Goal: Task Accomplishment & Management: Manage account settings

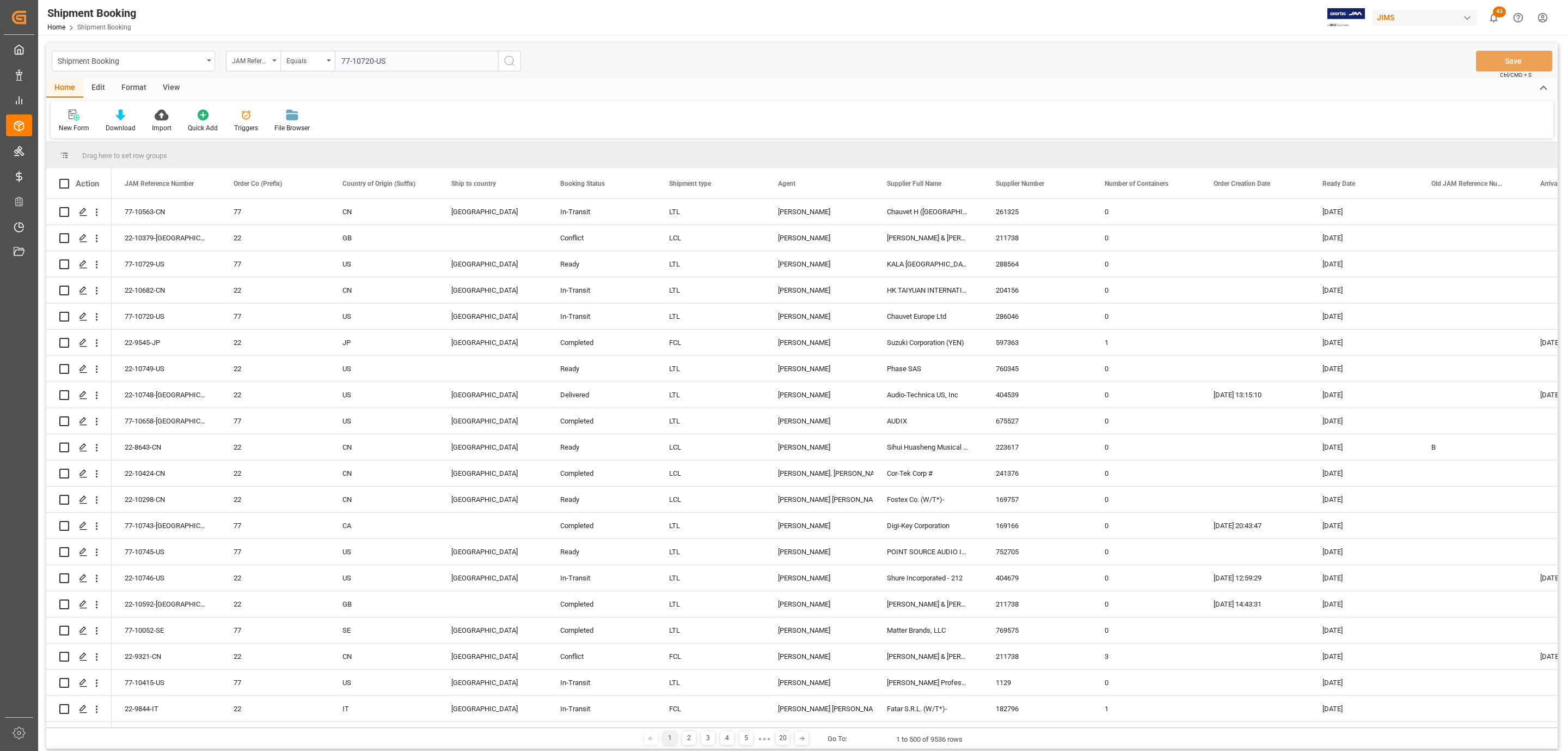
type input "77-10720-US"
click at [498, 60] on button "search button" at bounding box center [509, 61] width 23 height 21
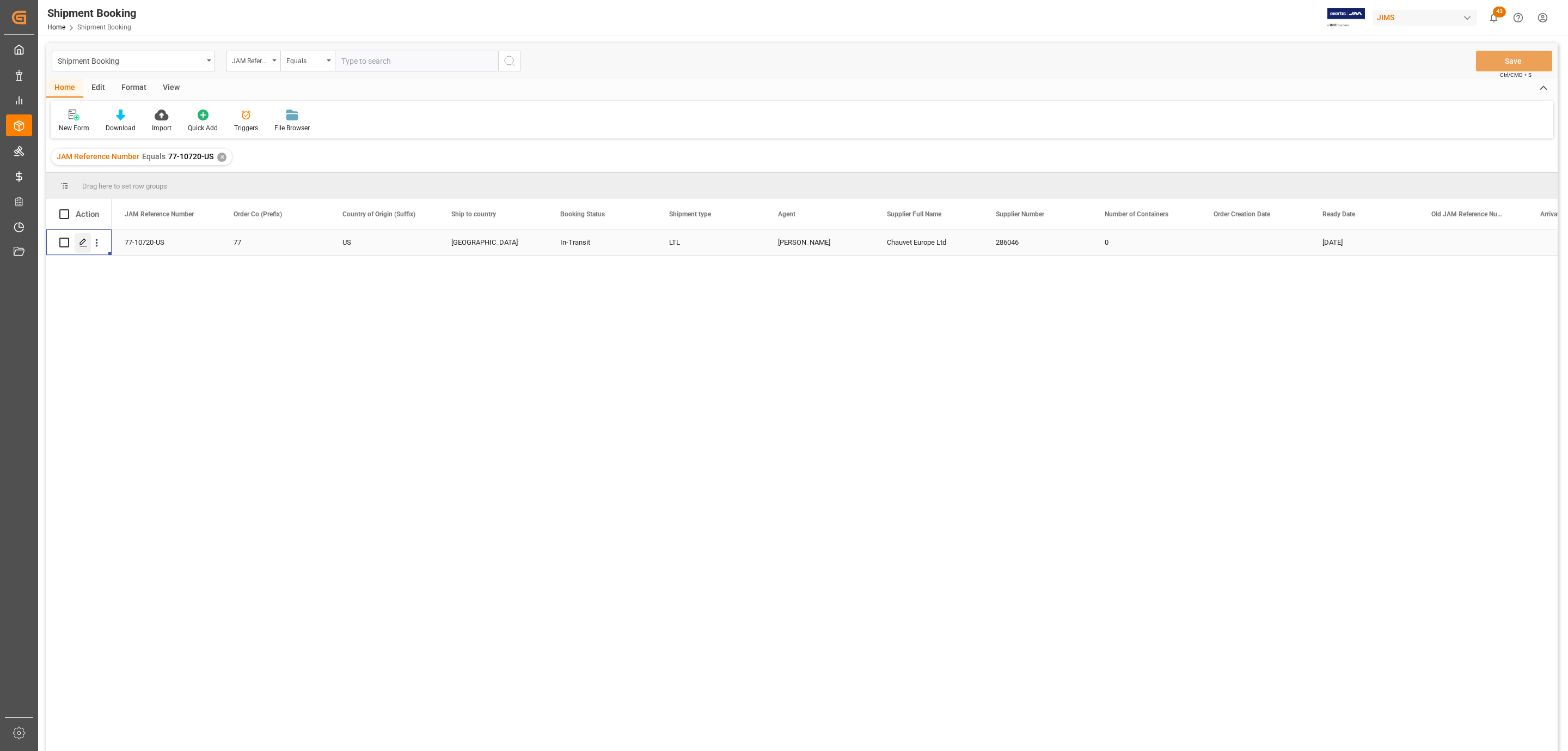
click at [78, 246] on div "Press SPACE to select this row." at bounding box center [83, 242] width 17 height 20
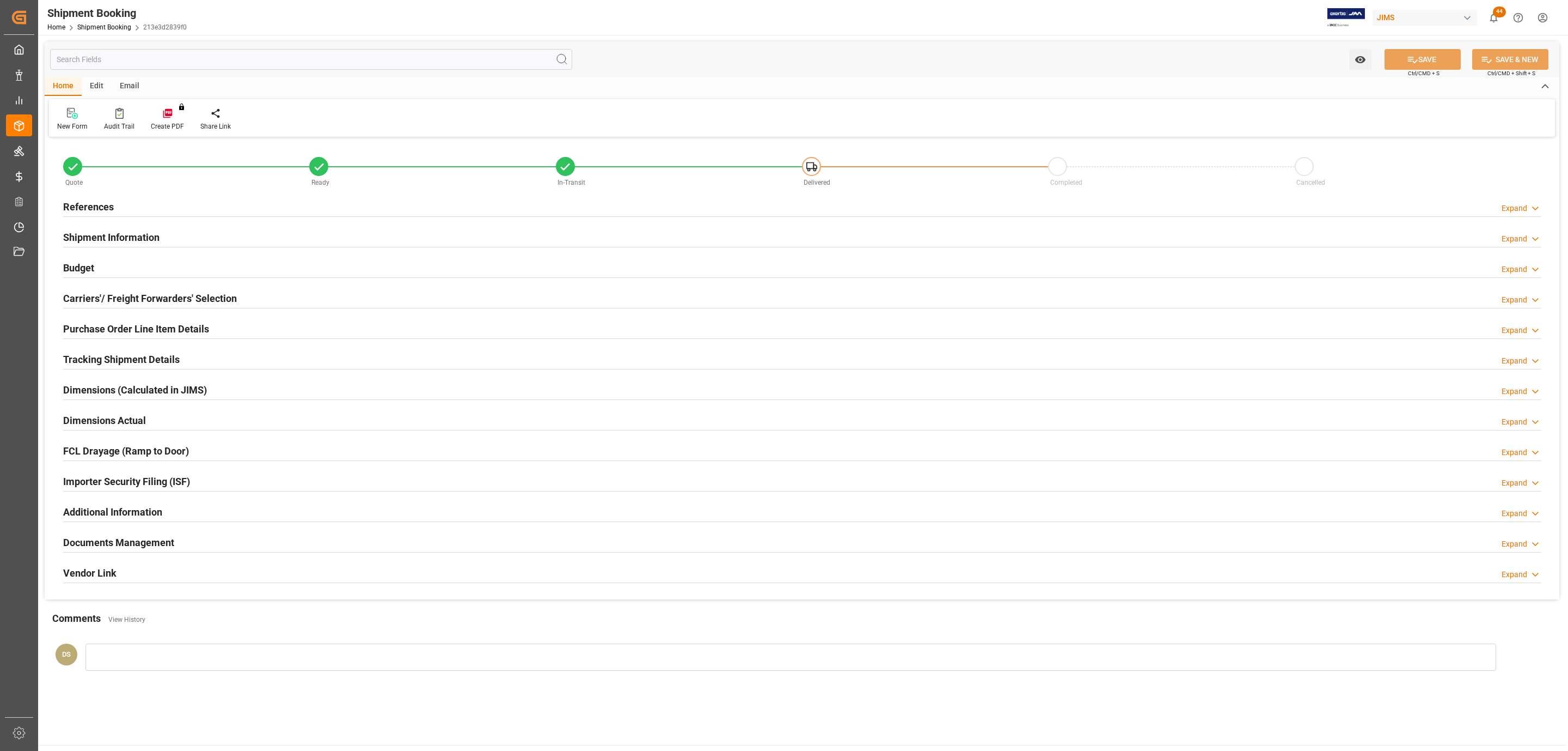
type input "0"
type input "25-08-2025"
click at [114, 196] on div "References Expand" at bounding box center [802, 206] width 1478 height 21
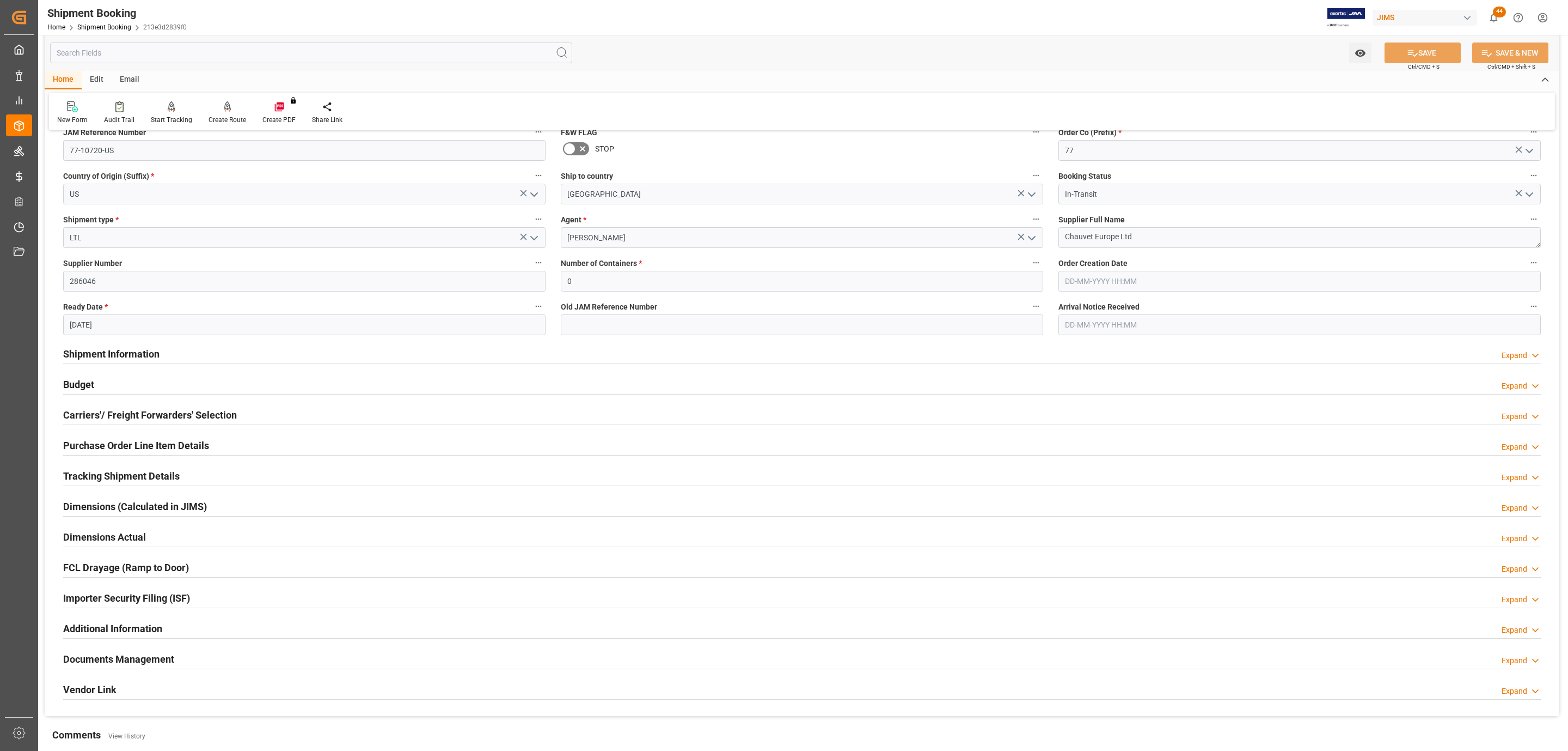
scroll to position [288, 0]
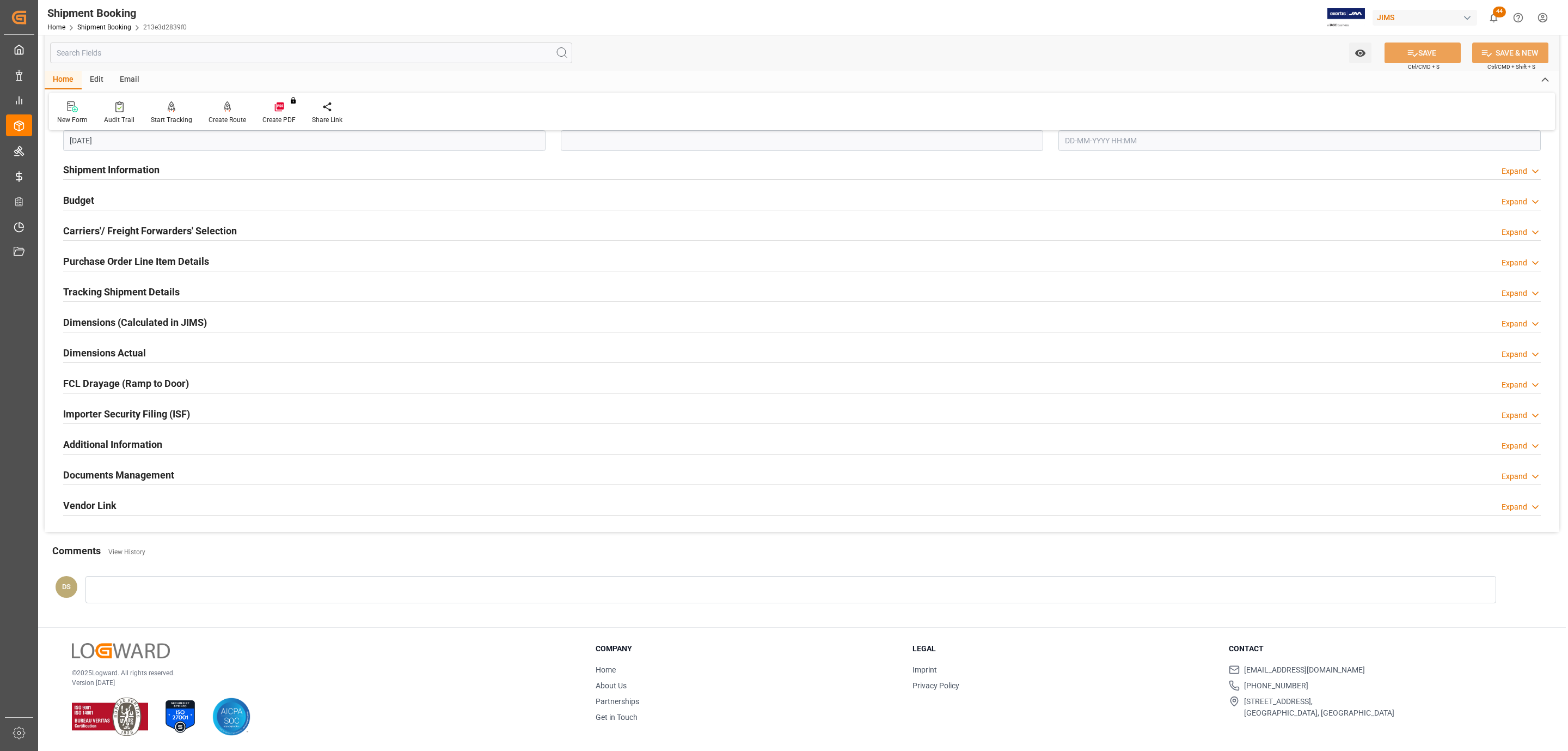
click at [113, 472] on h2 "Documents Management" at bounding box center [119, 475] width 111 height 15
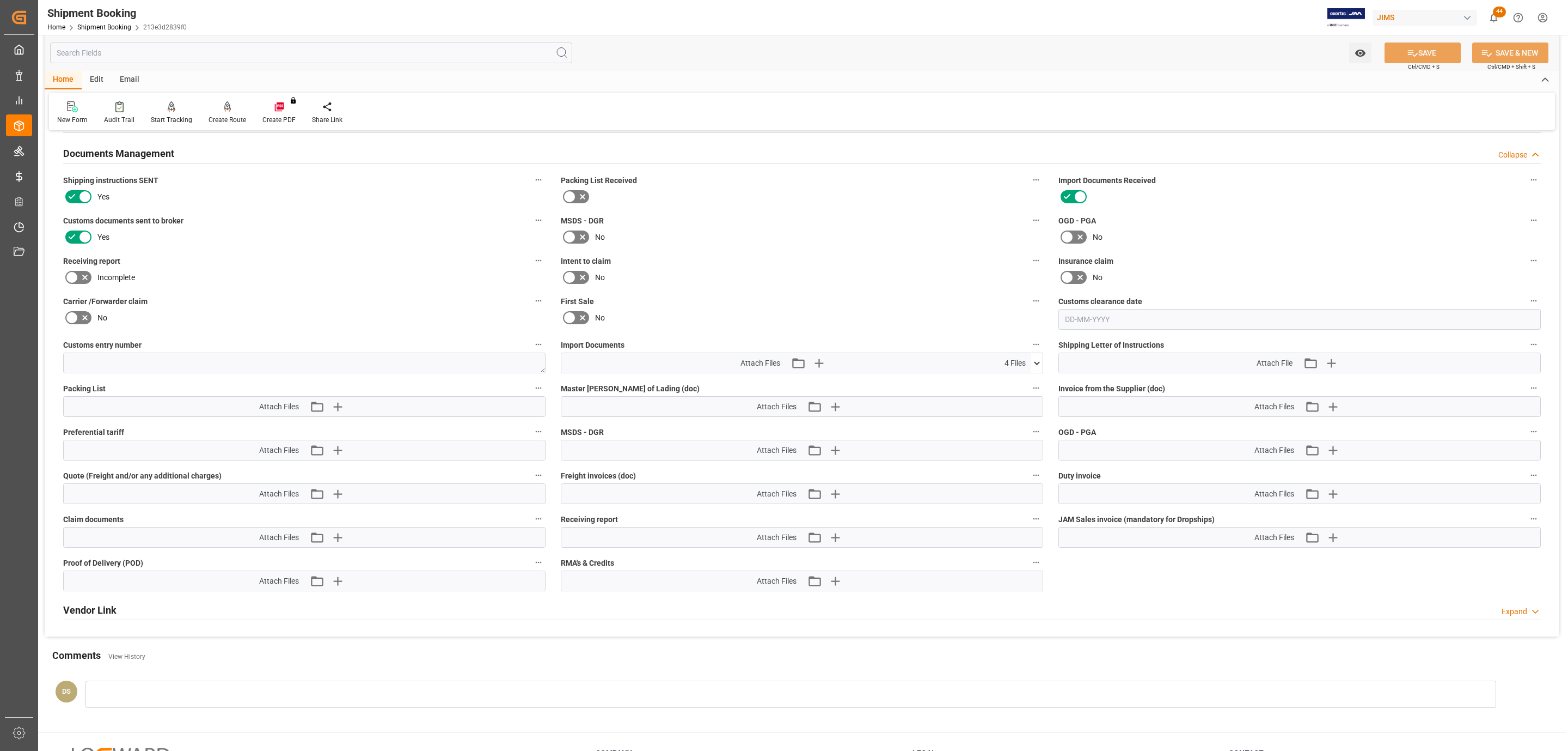
scroll to position [615, 0]
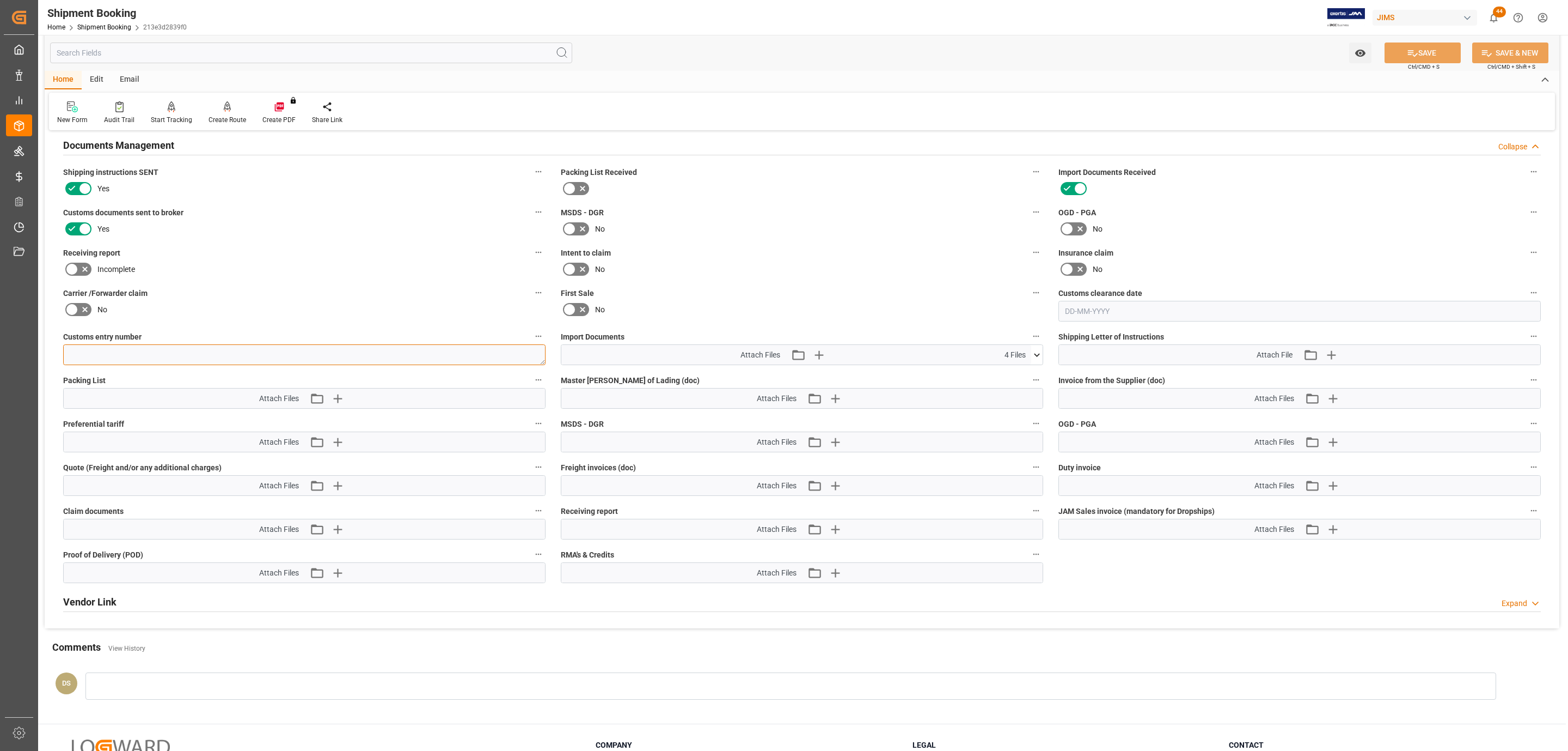
click at [137, 347] on textarea at bounding box center [305, 354] width 483 height 21
paste textarea "13391-69281262-3"
type textarea "13391-69281262-3"
drag, startPoint x: 1434, startPoint y: 56, endPoint x: 1418, endPoint y: 79, distance: 28.0
click at [1434, 56] on button "SAVE" at bounding box center [1422, 53] width 76 height 21
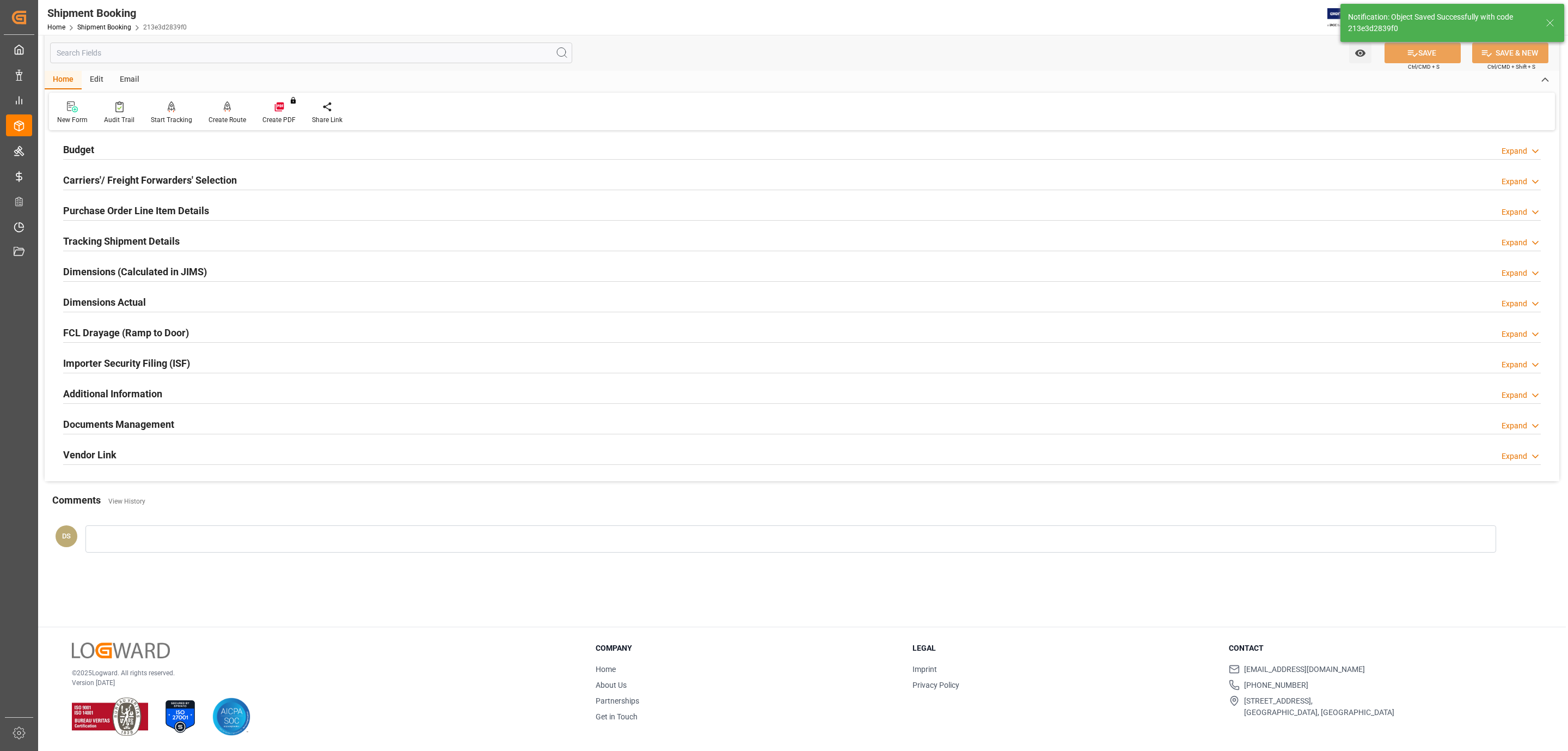
scroll to position [119, 0]
click at [149, 427] on h2 "Documents Management" at bounding box center [119, 424] width 111 height 15
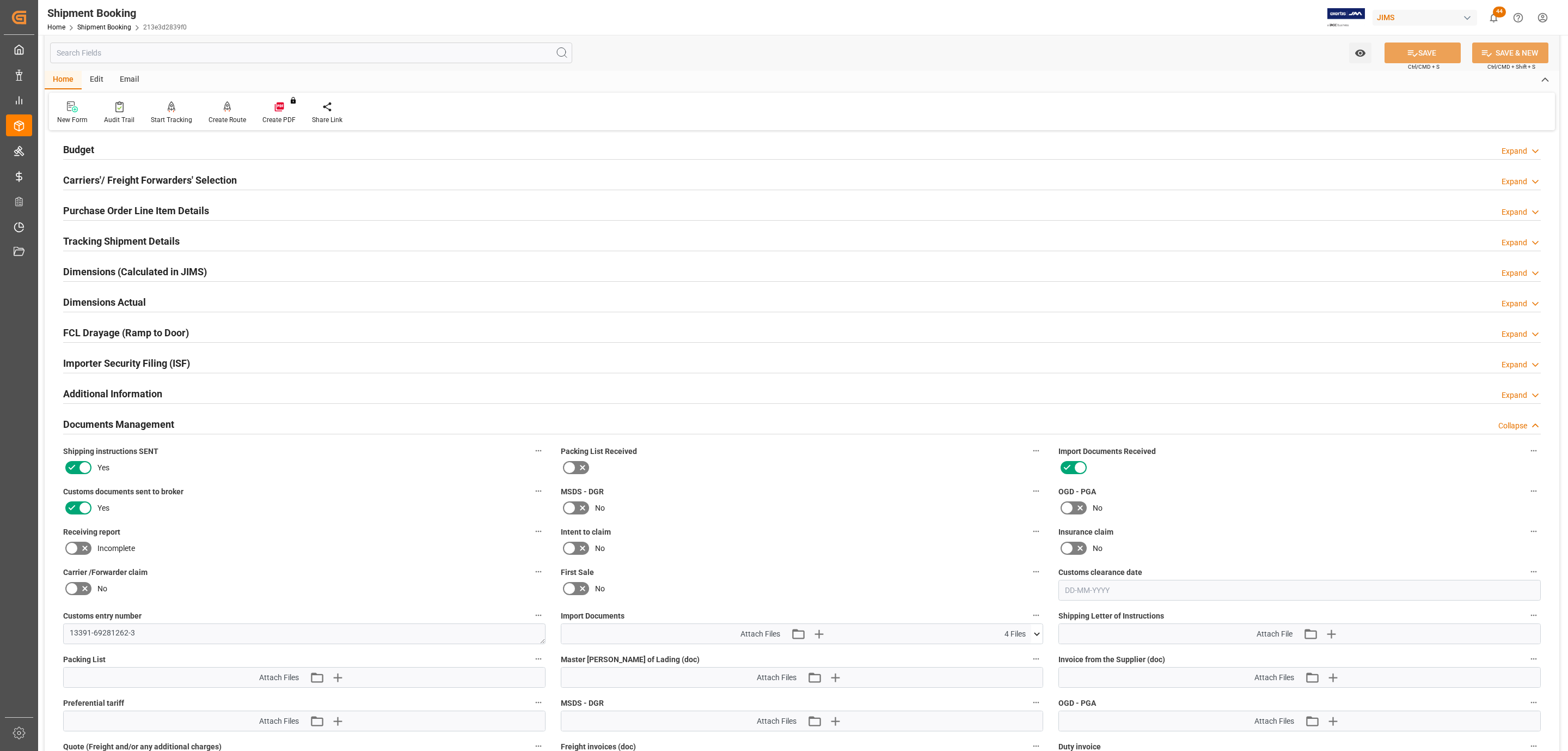
scroll to position [398, 0]
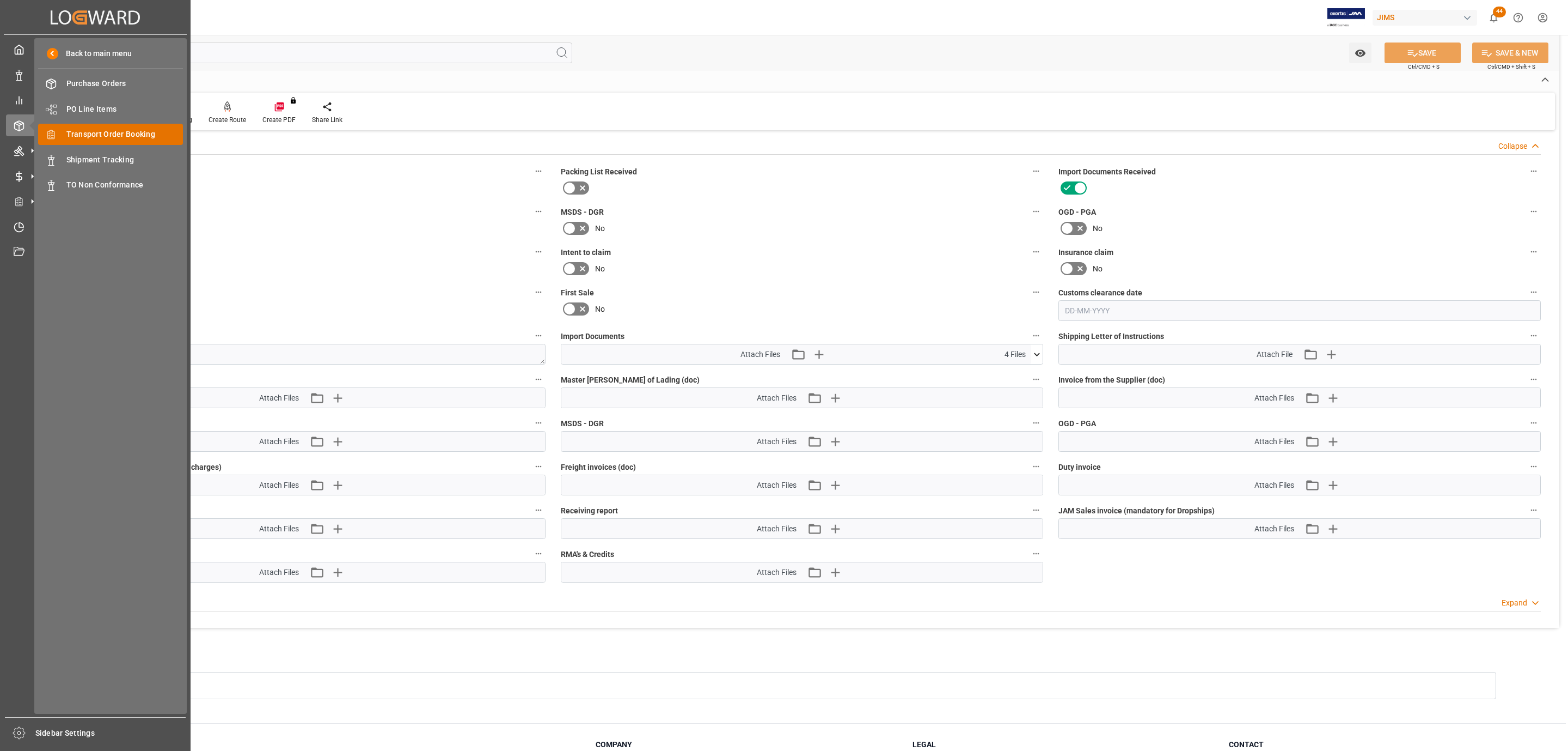
click at [66, 124] on div "Transport Order Booking Transport Order Booking" at bounding box center [110, 134] width 144 height 21
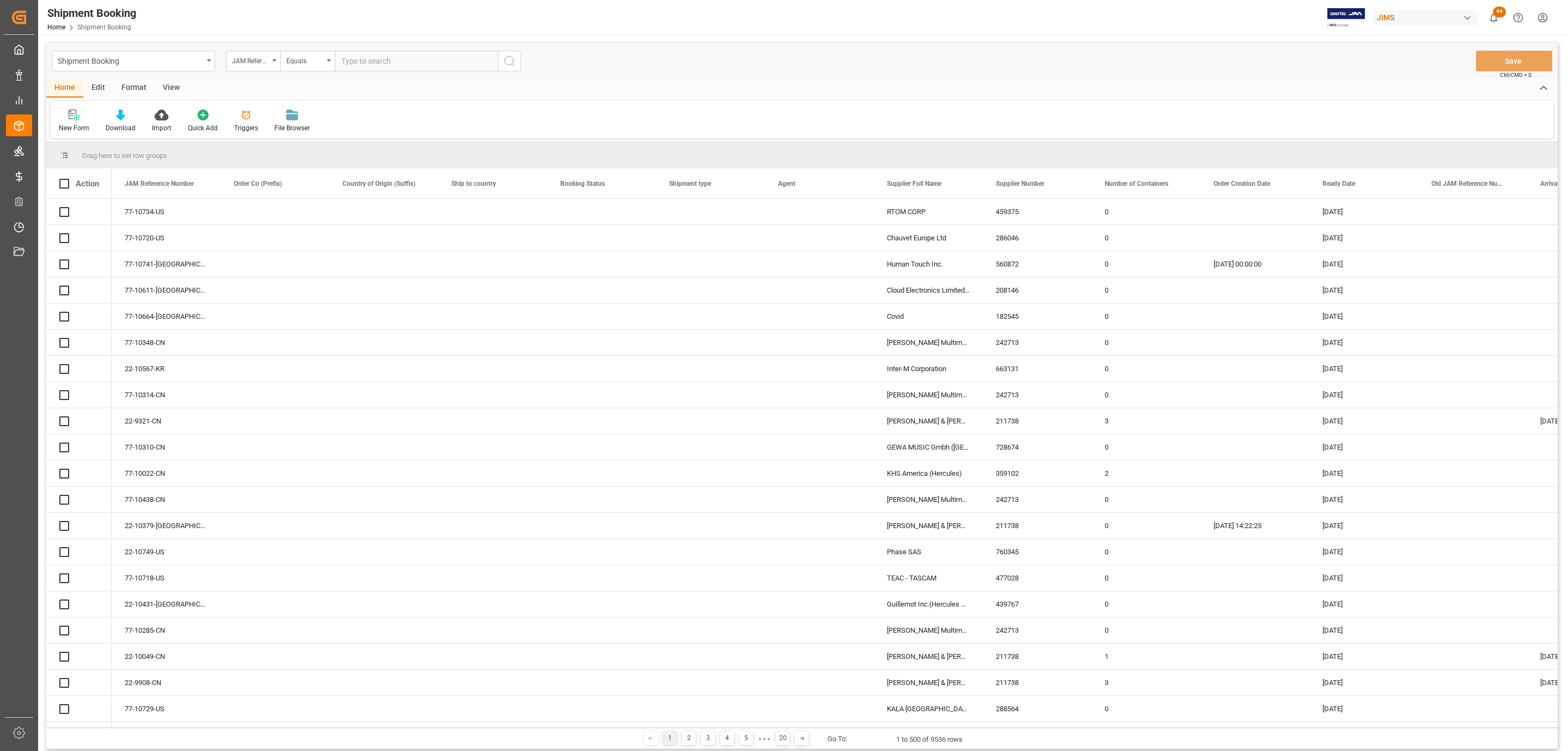
paste input "77-10684-US"
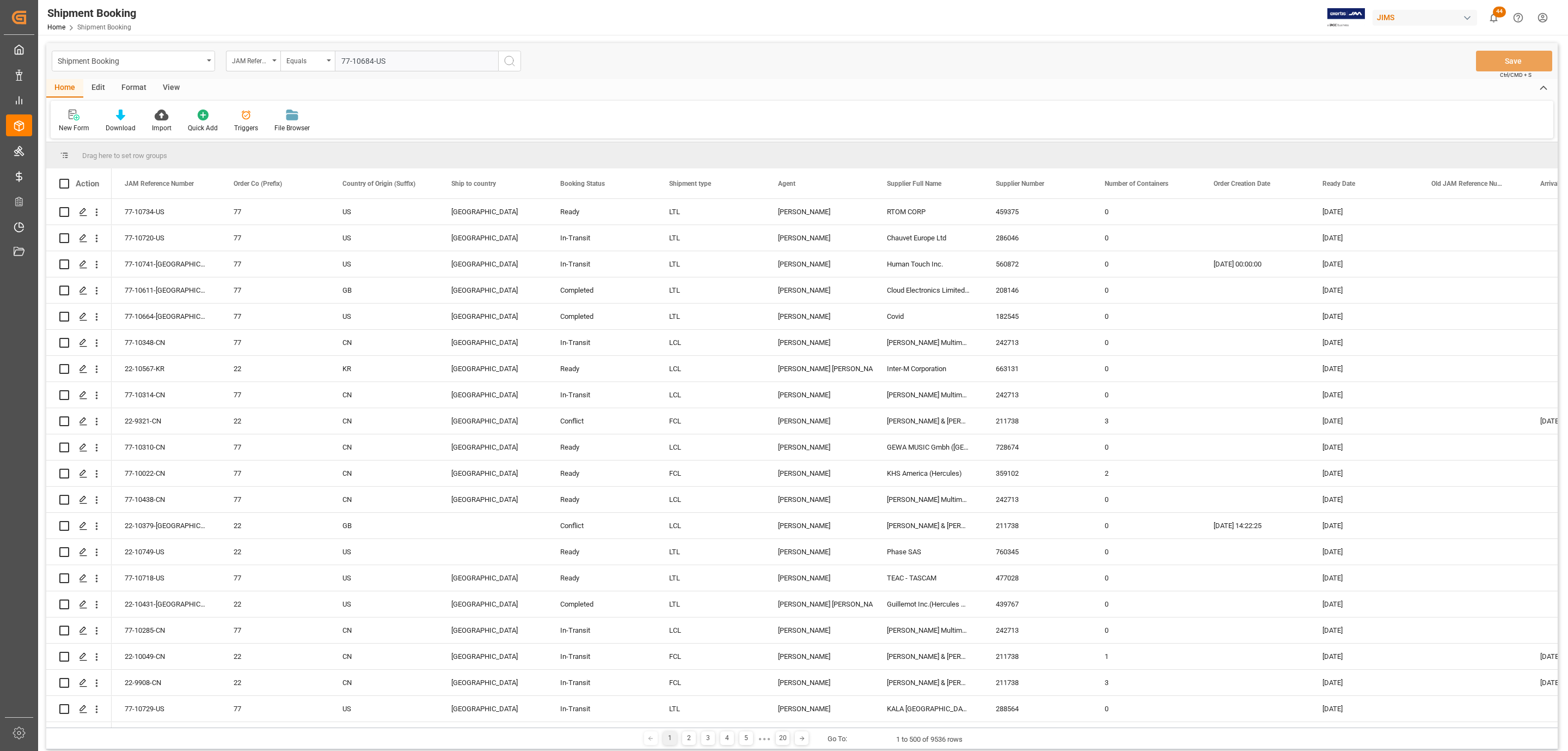
type input "77-10684-US"
click at [505, 63] on icon "search button" at bounding box center [510, 61] width 13 height 13
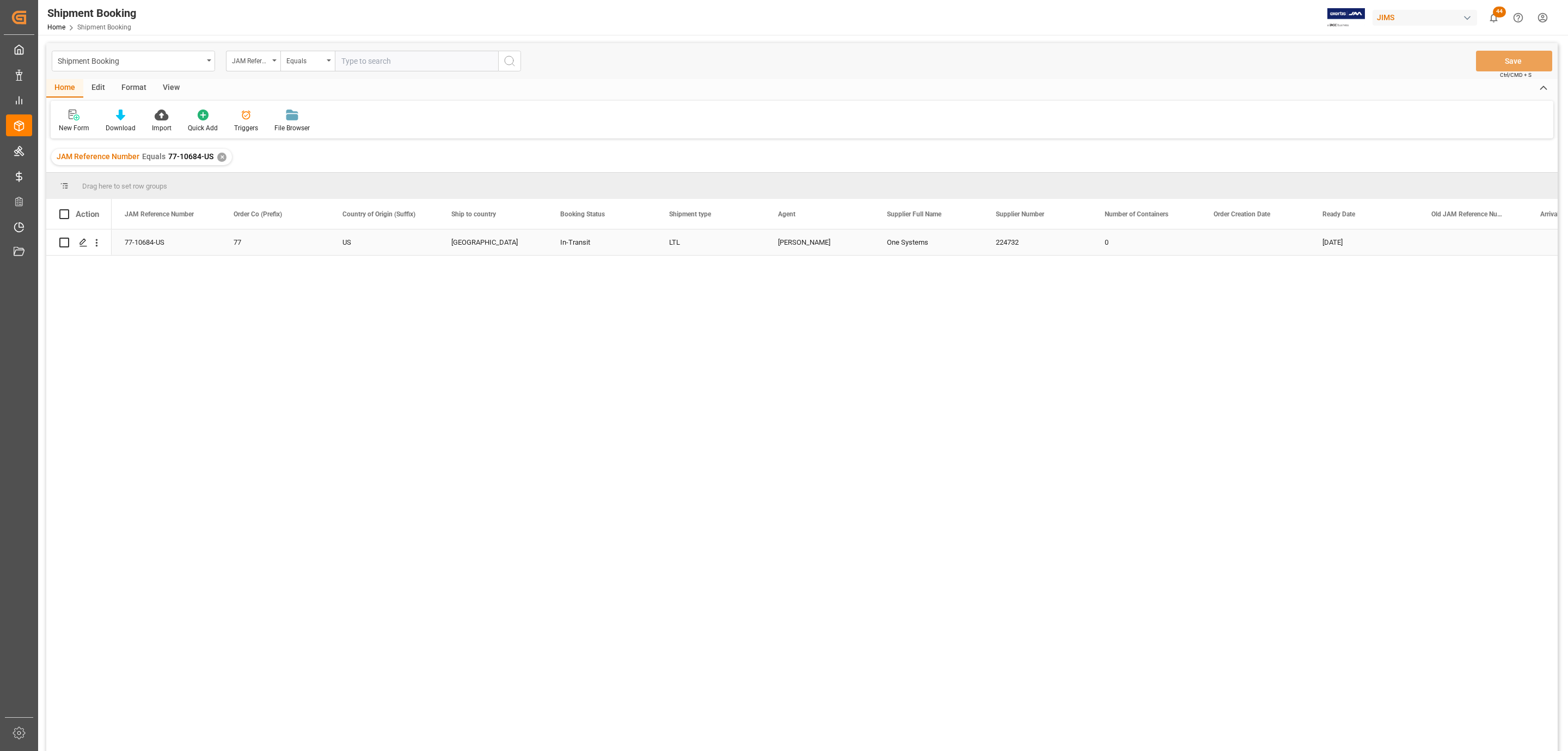
click at [80, 245] on icon "Press SPACE to select this row." at bounding box center [83, 242] width 8 height 8
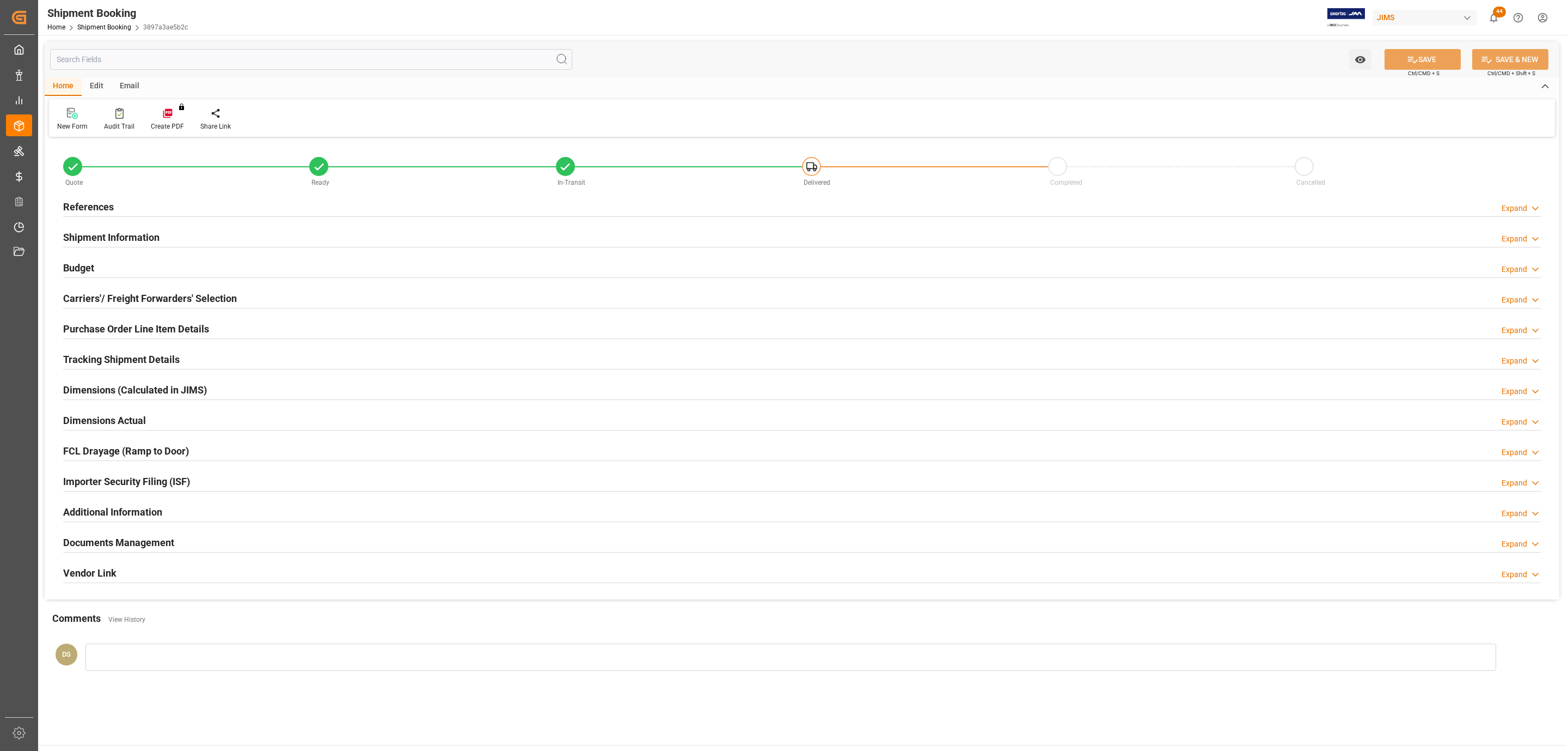
type input "0"
type input "513.6264"
type input "4628.3"
click at [124, 297] on h2 "Carriers'/ Freight Forwarders' Selection" at bounding box center [150, 298] width 174 height 15
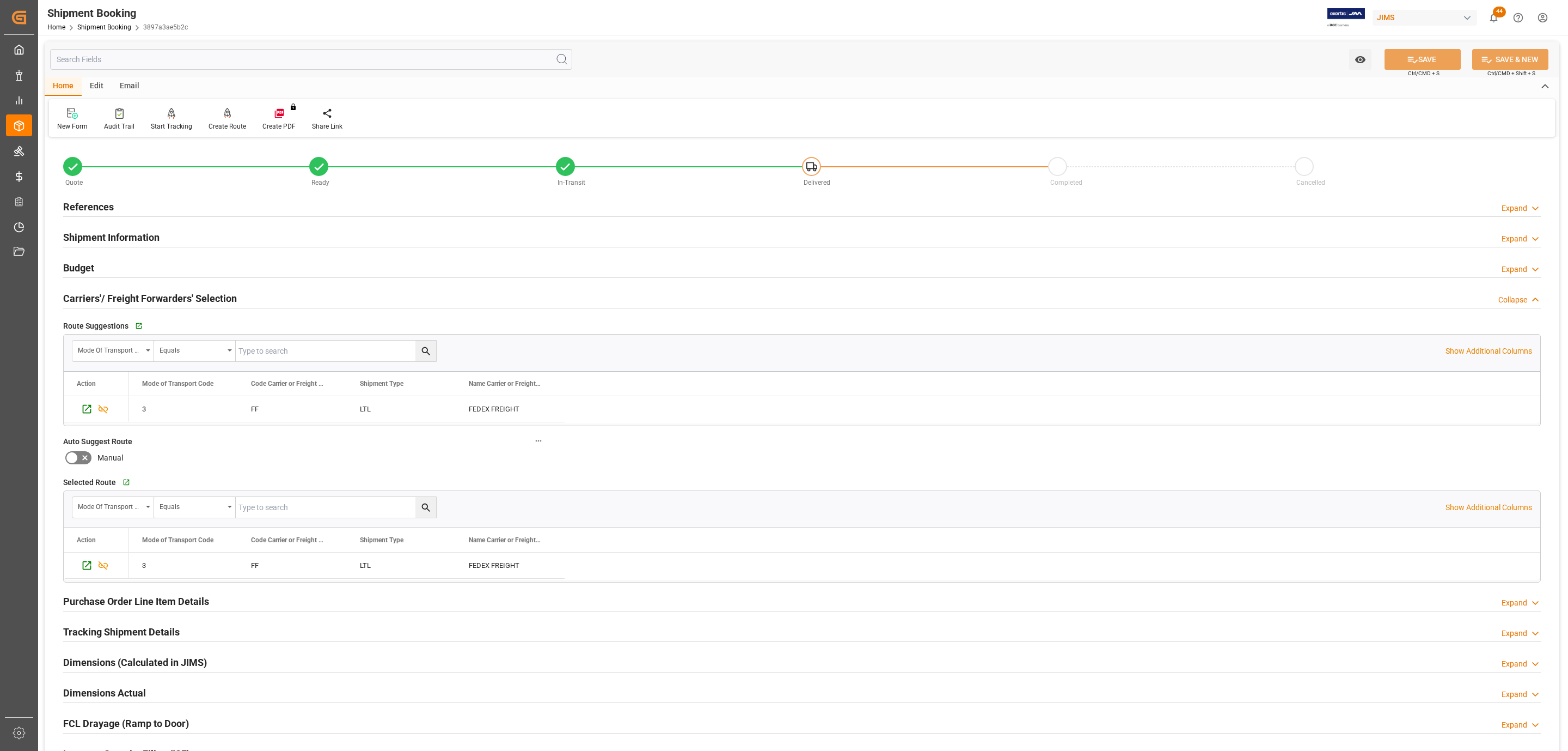
click at [124, 297] on h2 "Carriers'/ Freight Forwarders' Selection" at bounding box center [150, 298] width 174 height 15
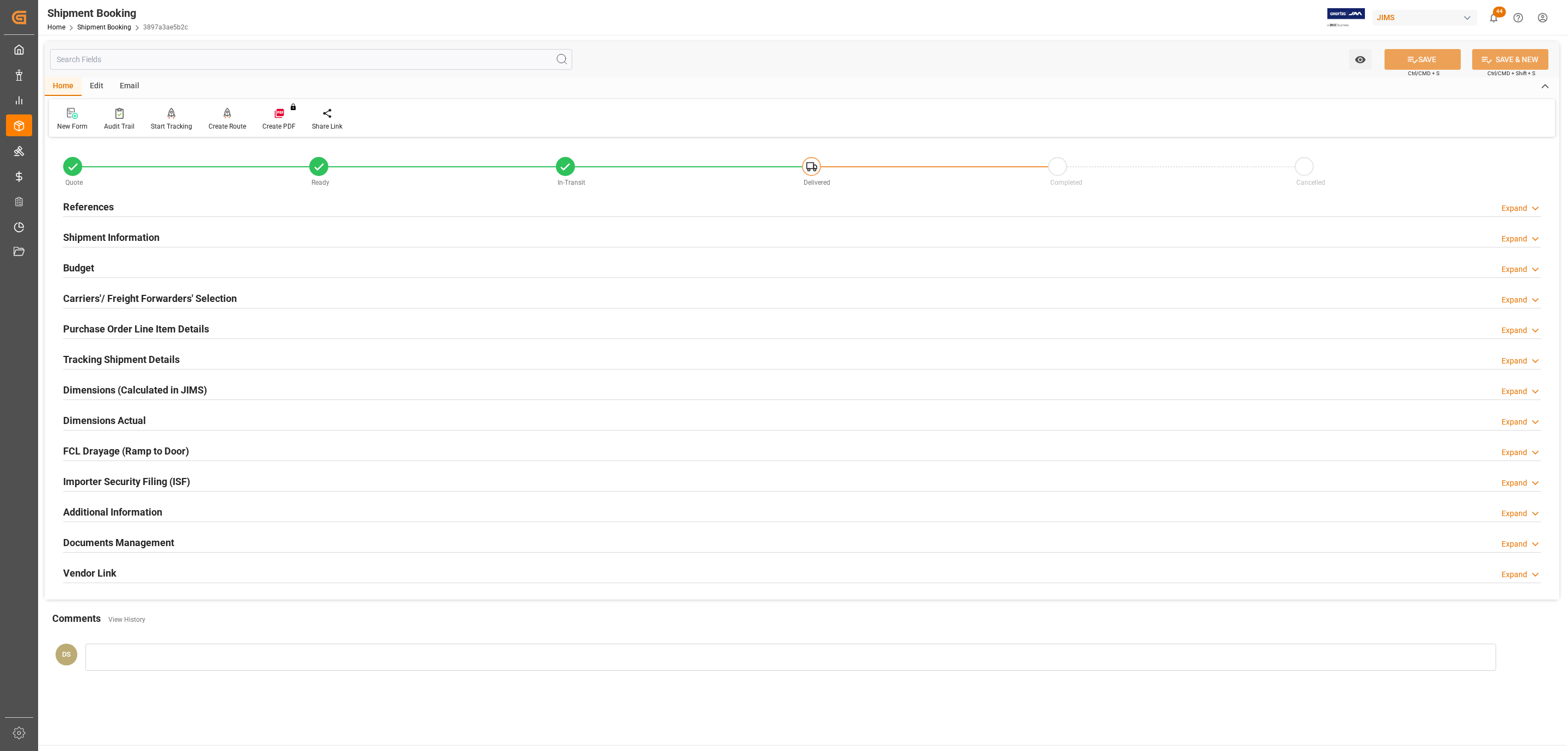
click at [103, 266] on div "Budget Expand" at bounding box center [802, 266] width 1478 height 21
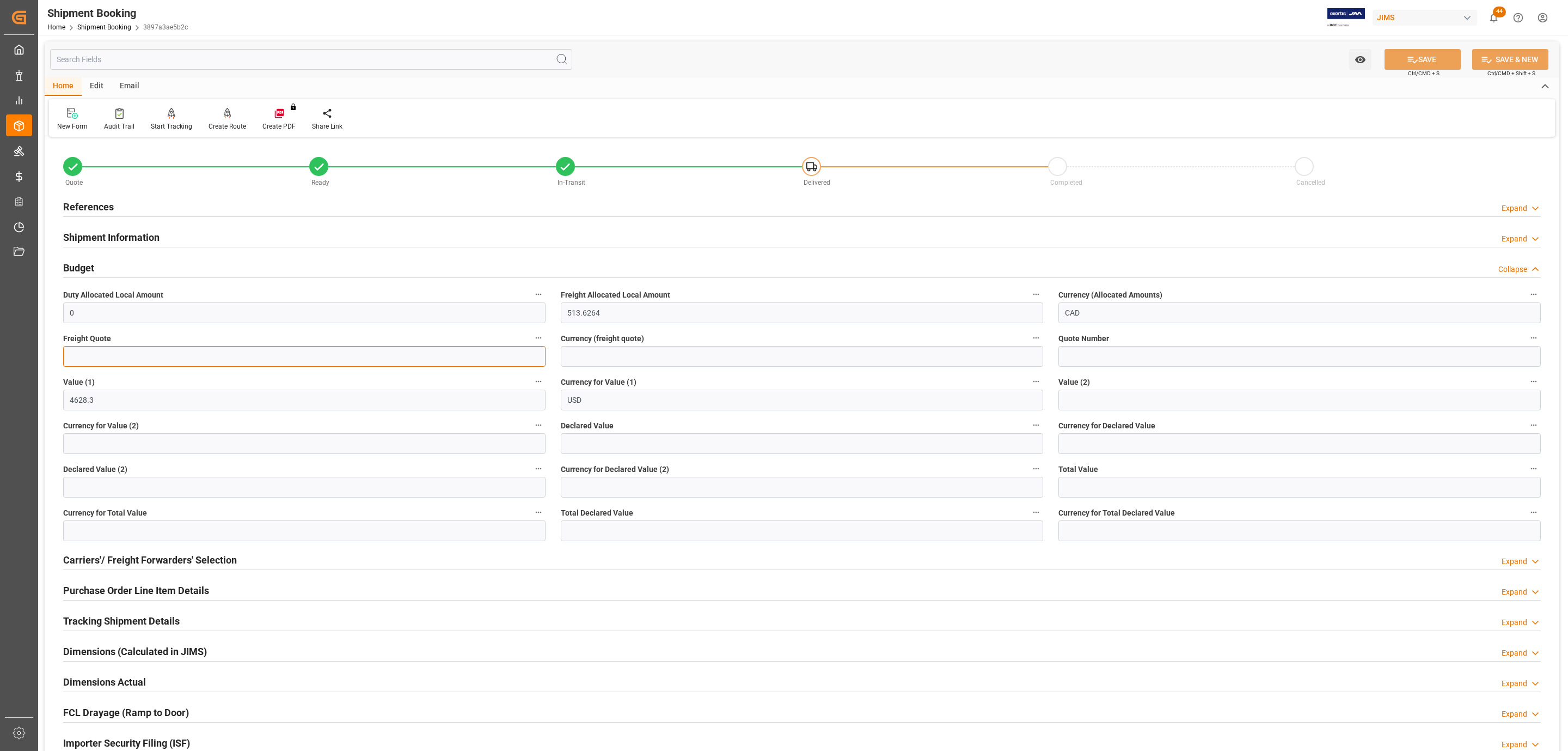
click at [100, 357] on input "text" at bounding box center [305, 356] width 483 height 21
type input "425"
type input "USD"
click at [1428, 57] on button "SAVE" at bounding box center [1422, 59] width 76 height 21
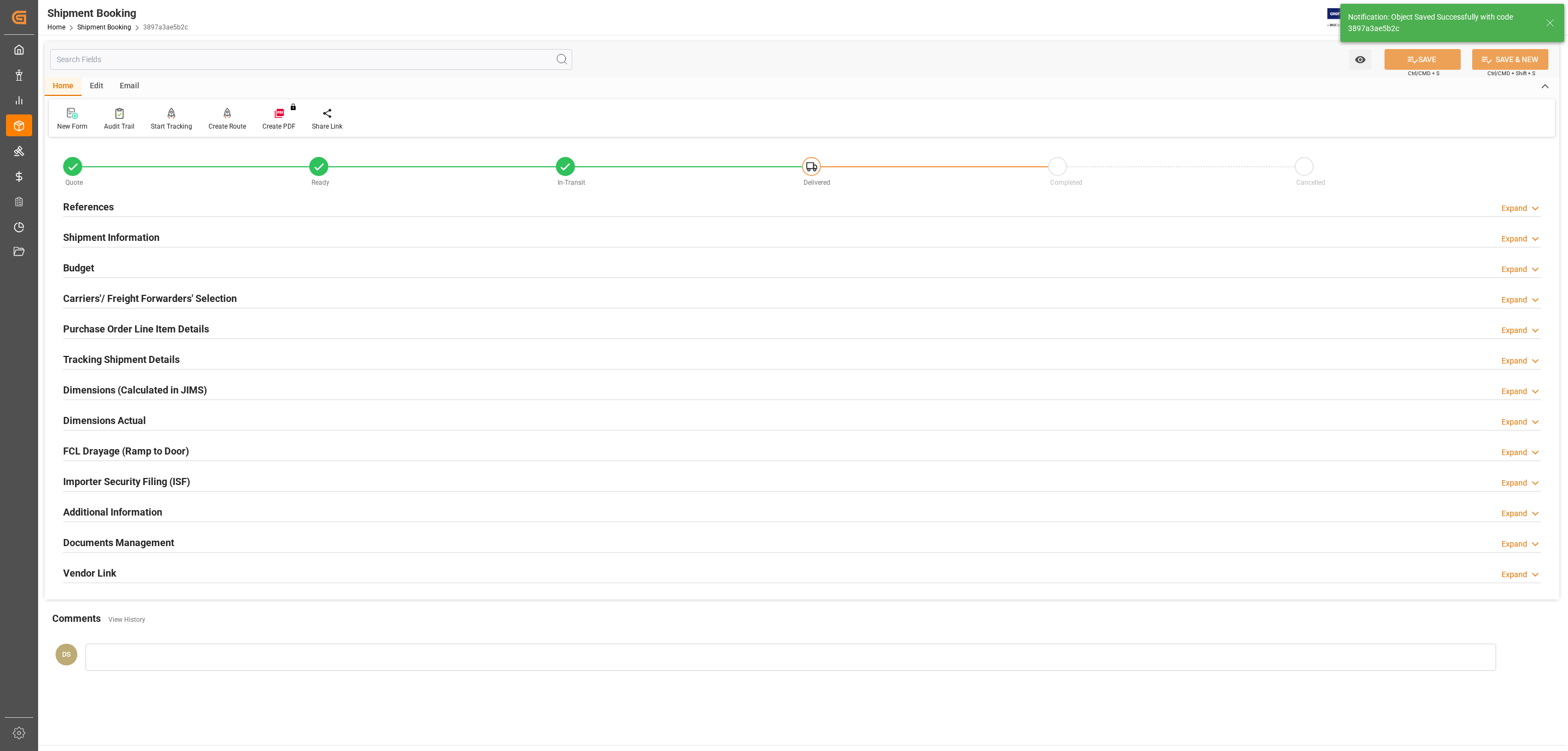
click at [99, 336] on h2 "Purchase Order Line Item Details" at bounding box center [136, 329] width 146 height 15
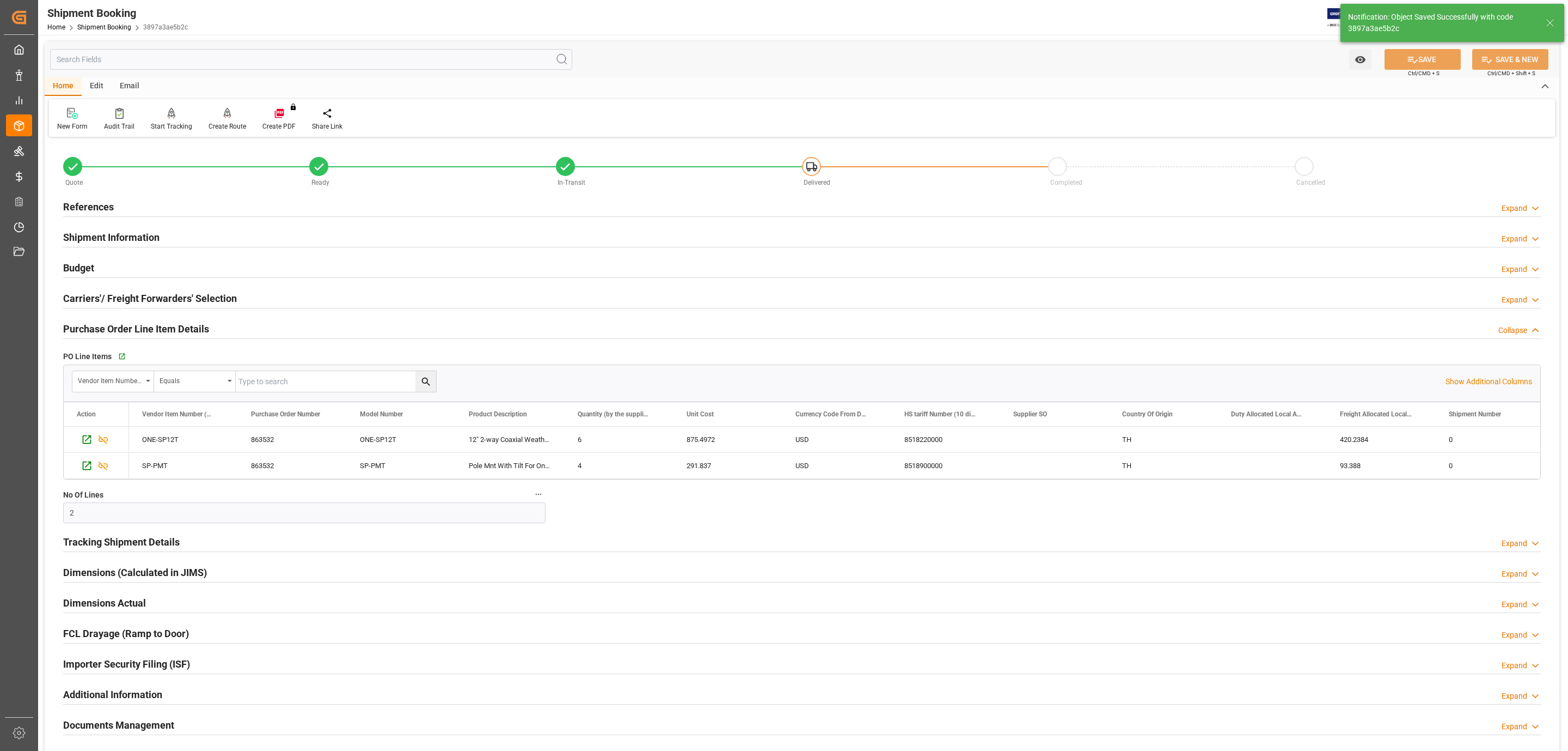
click at [90, 547] on h2 "Tracking Shipment Details" at bounding box center [122, 542] width 117 height 15
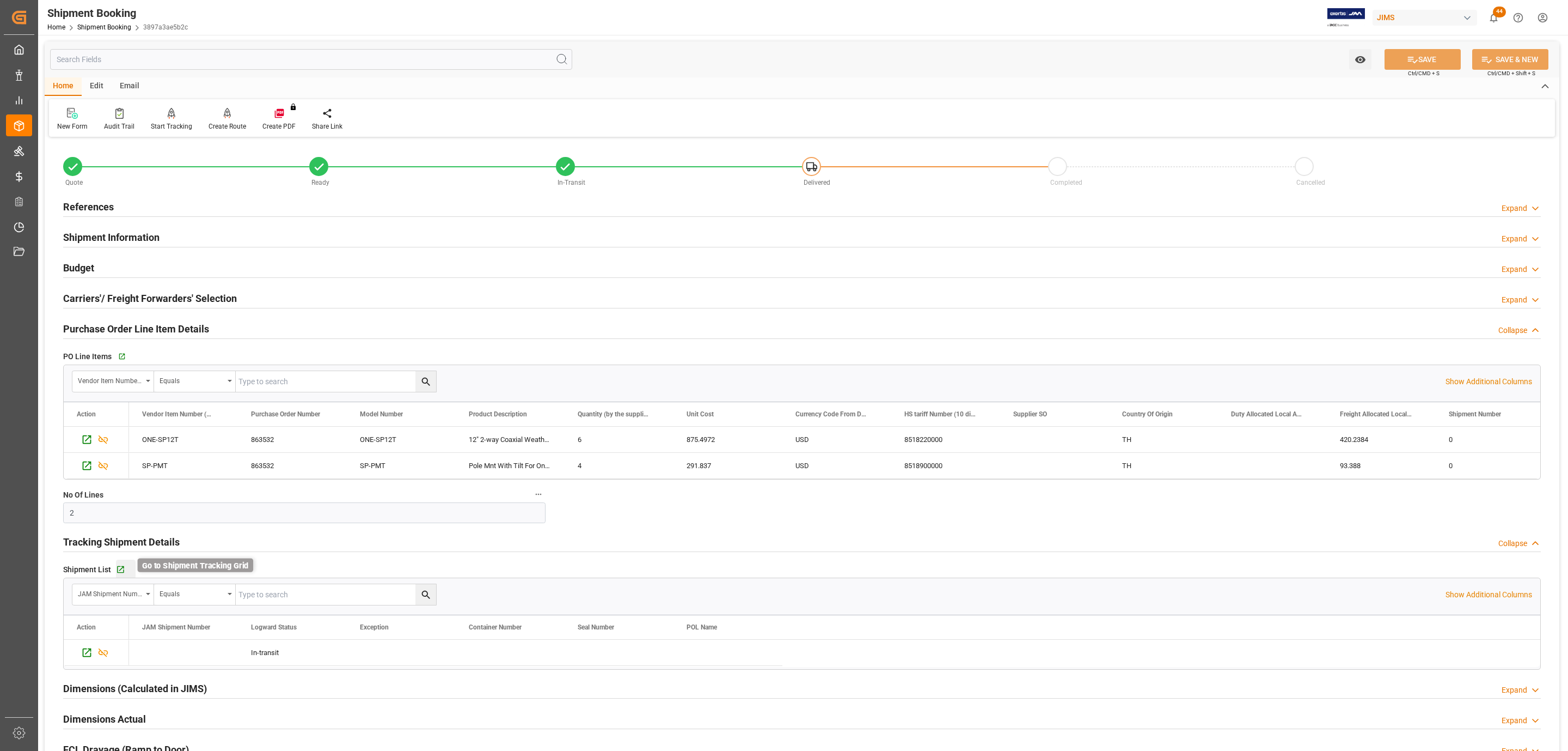
click at [119, 569] on icon "button" at bounding box center [120, 569] width 9 height 9
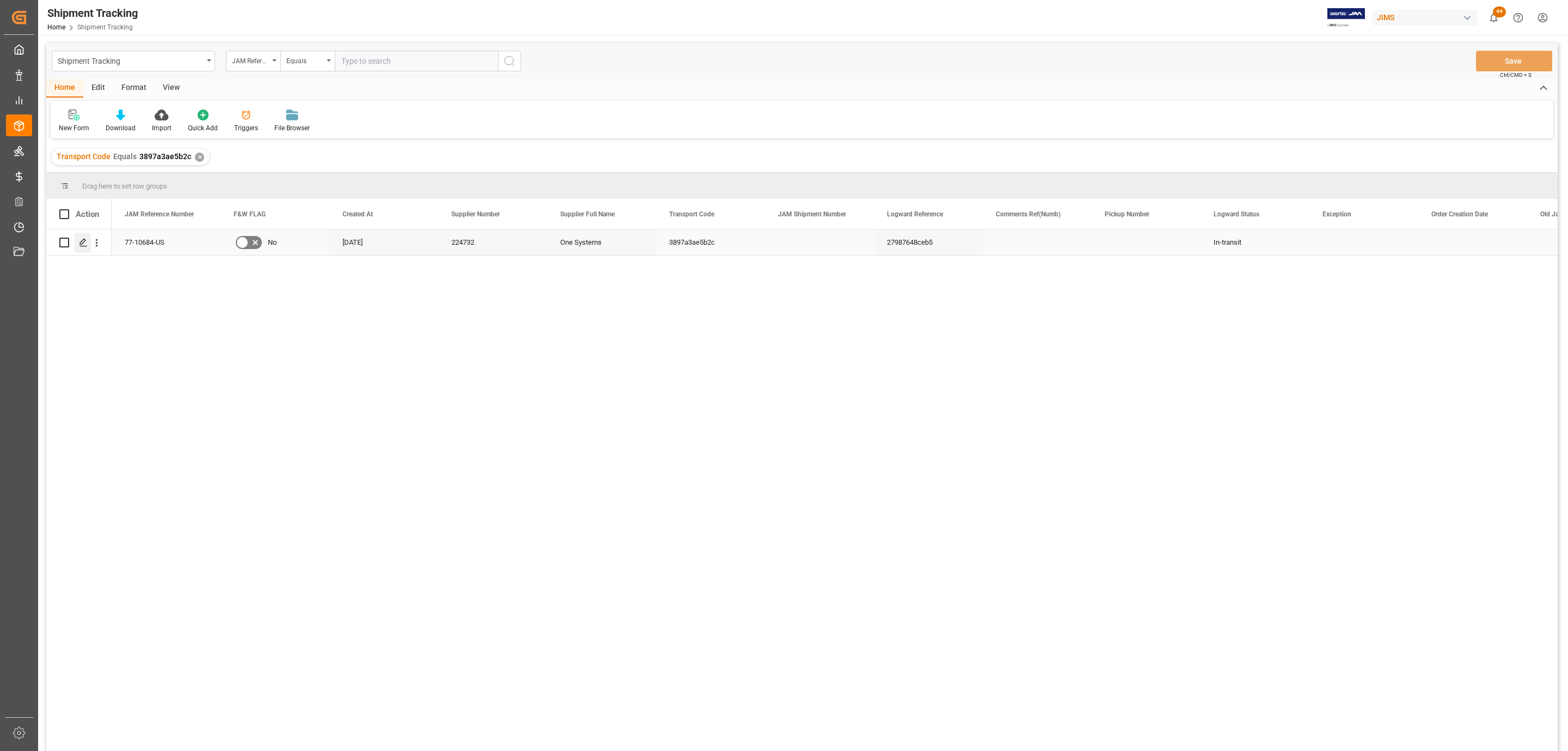
click at [79, 246] on icon "Press SPACE to select this row." at bounding box center [83, 242] width 8 height 8
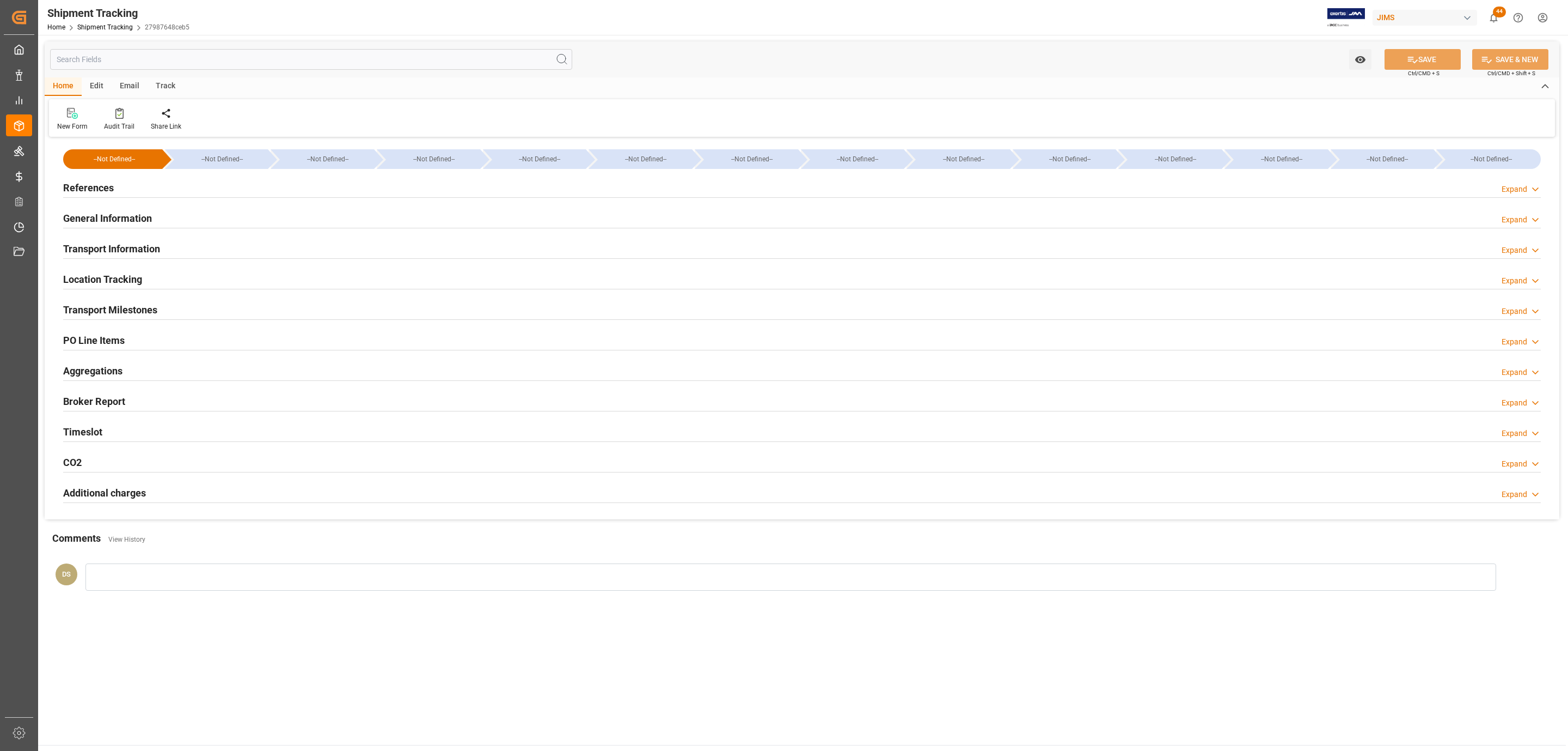
type input "[DATE]"
click at [146, 190] on div "References Expand" at bounding box center [802, 186] width 1478 height 21
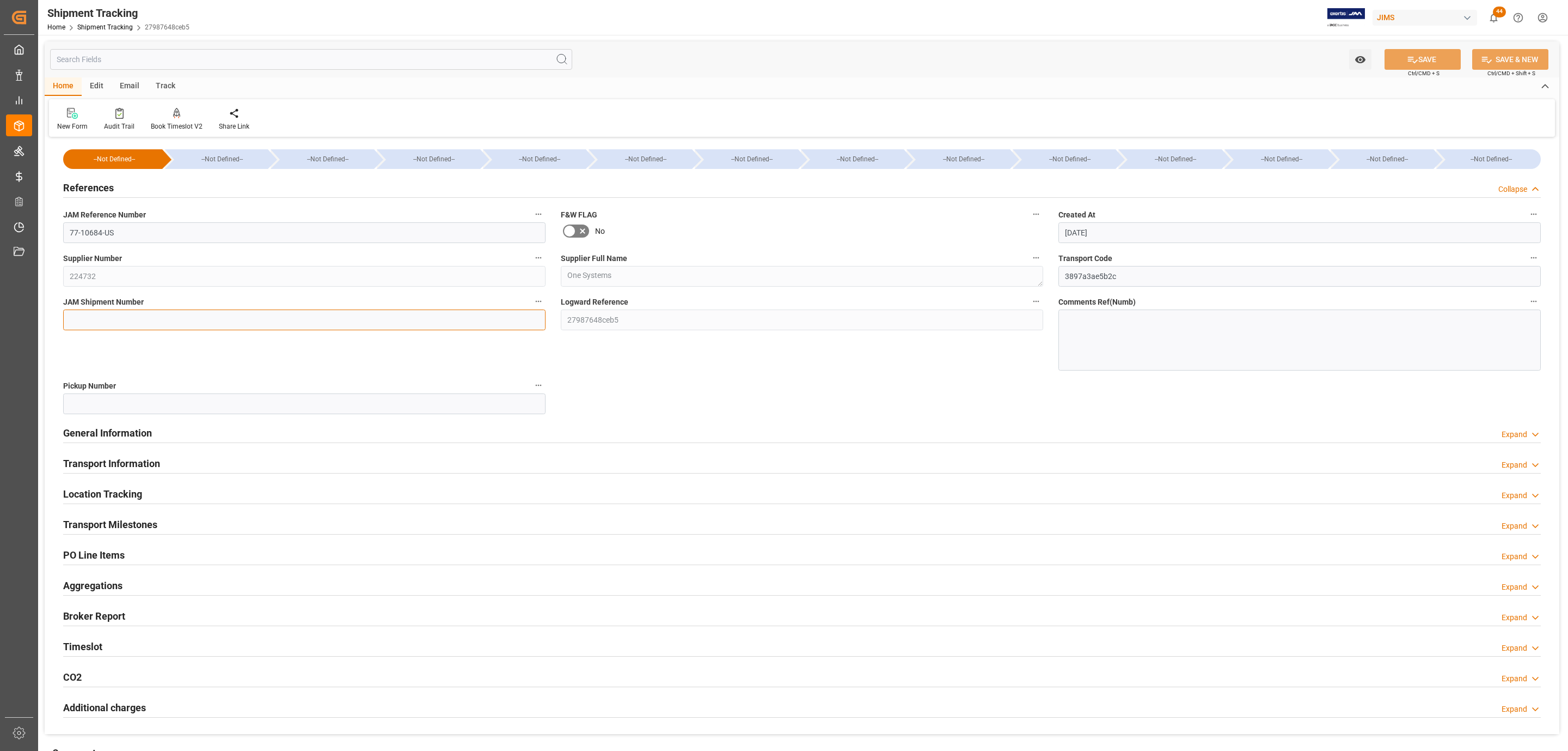
click at [107, 311] on input at bounding box center [305, 319] width 483 height 21
paste input "72754"
type input "72754"
click at [1407, 56] on icon at bounding box center [1413, 60] width 12 height 12
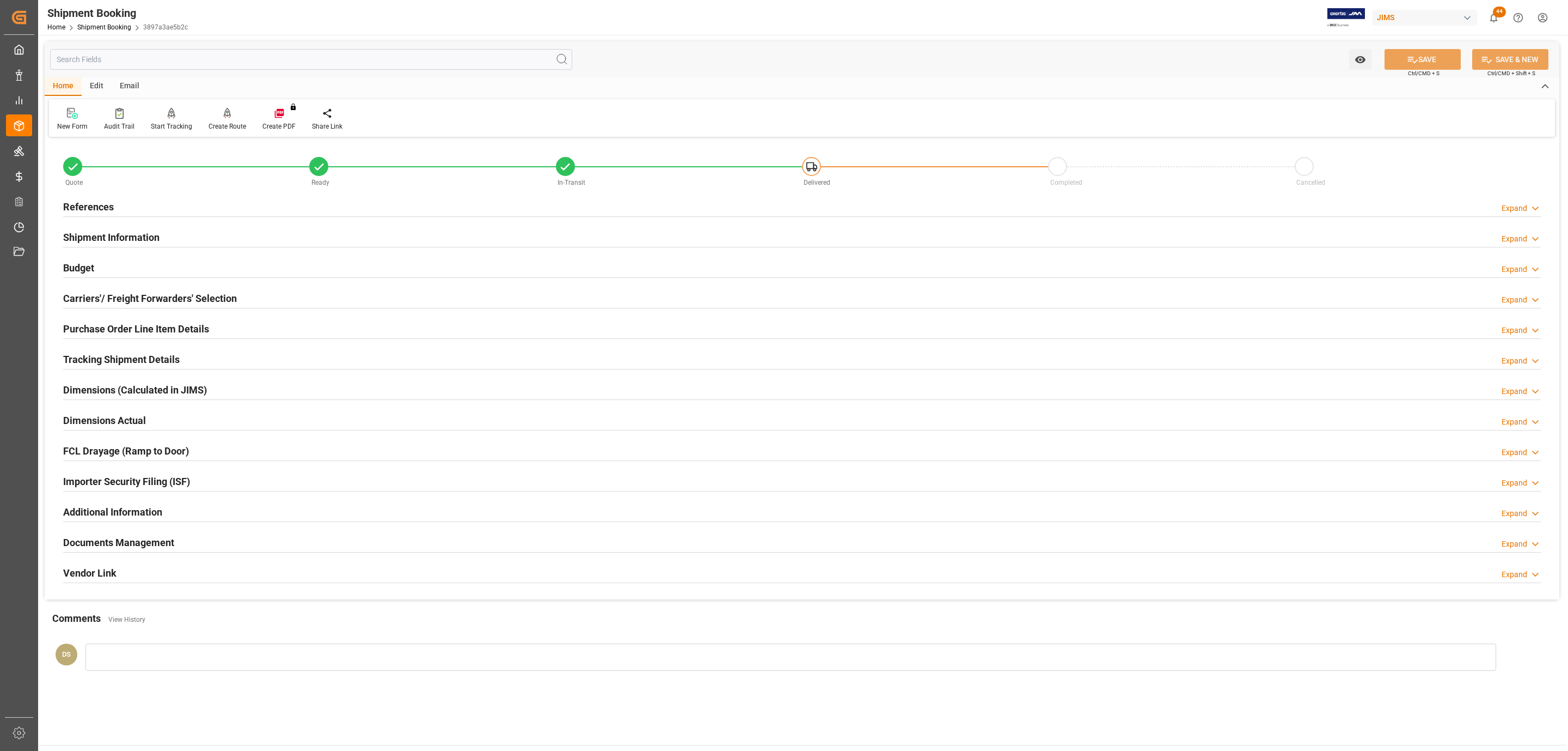
click at [195, 206] on div "References Expand" at bounding box center [802, 206] width 1478 height 21
click at [128, 364] on h2 "Tracking Shipment Details" at bounding box center [122, 359] width 117 height 15
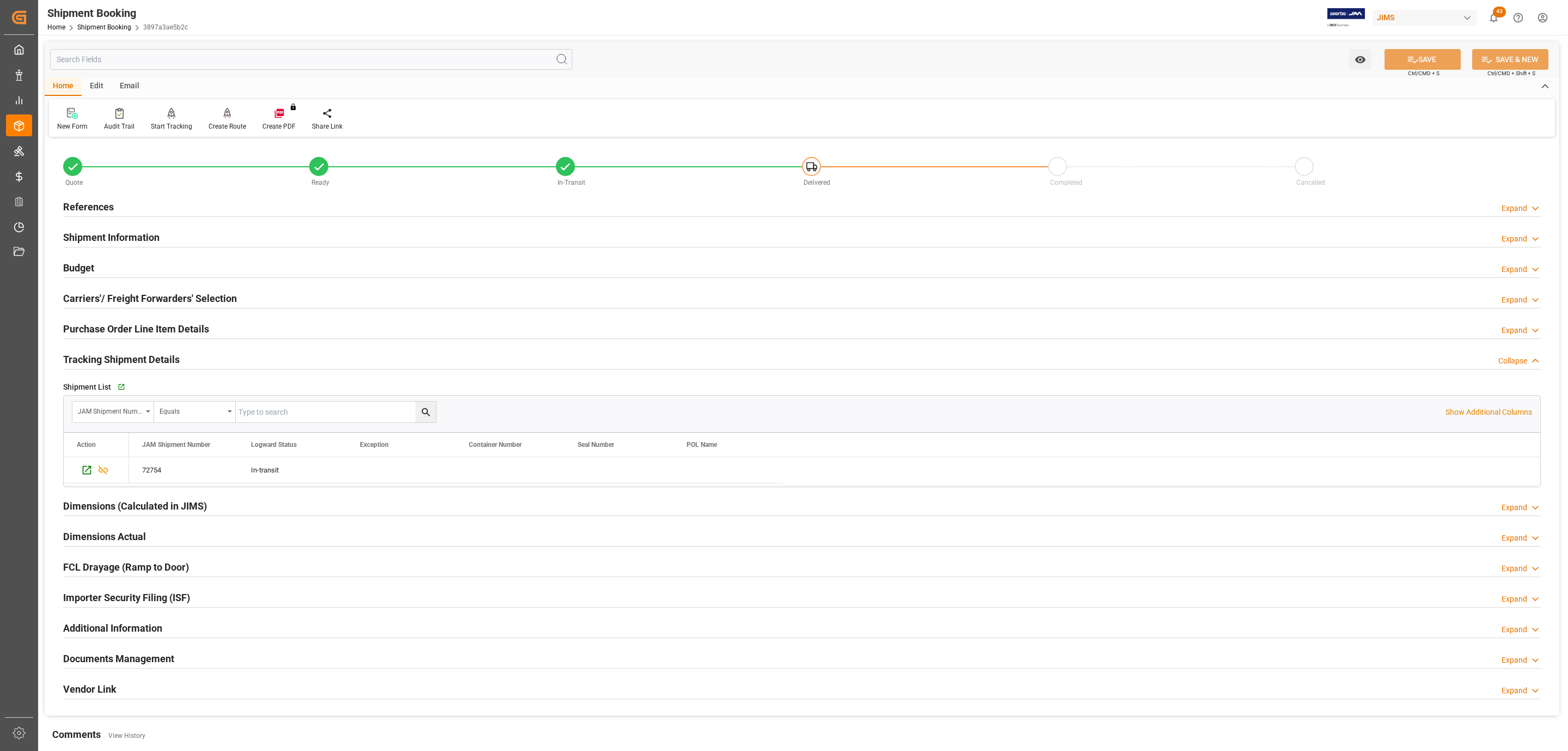
click at [126, 332] on h2 "Purchase Order Line Item Details" at bounding box center [136, 329] width 146 height 15
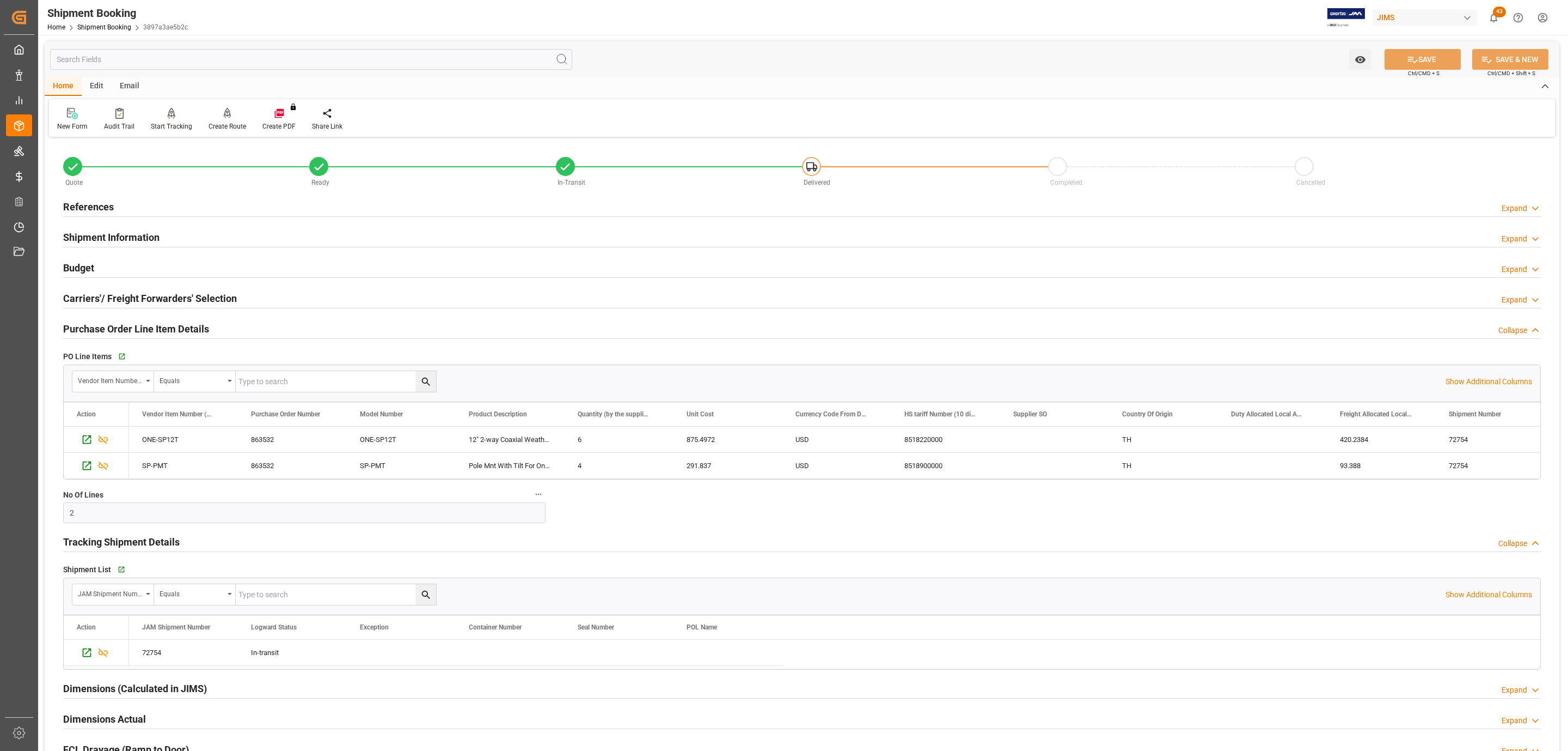
click at [114, 358] on div "PO Line Items   Go to Purchase Order Line Item Grid" at bounding box center [802, 357] width 1478 height 17
click at [92, 300] on h2 "Carriers'/ Freight Forwarders' Selection" at bounding box center [150, 298] width 174 height 15
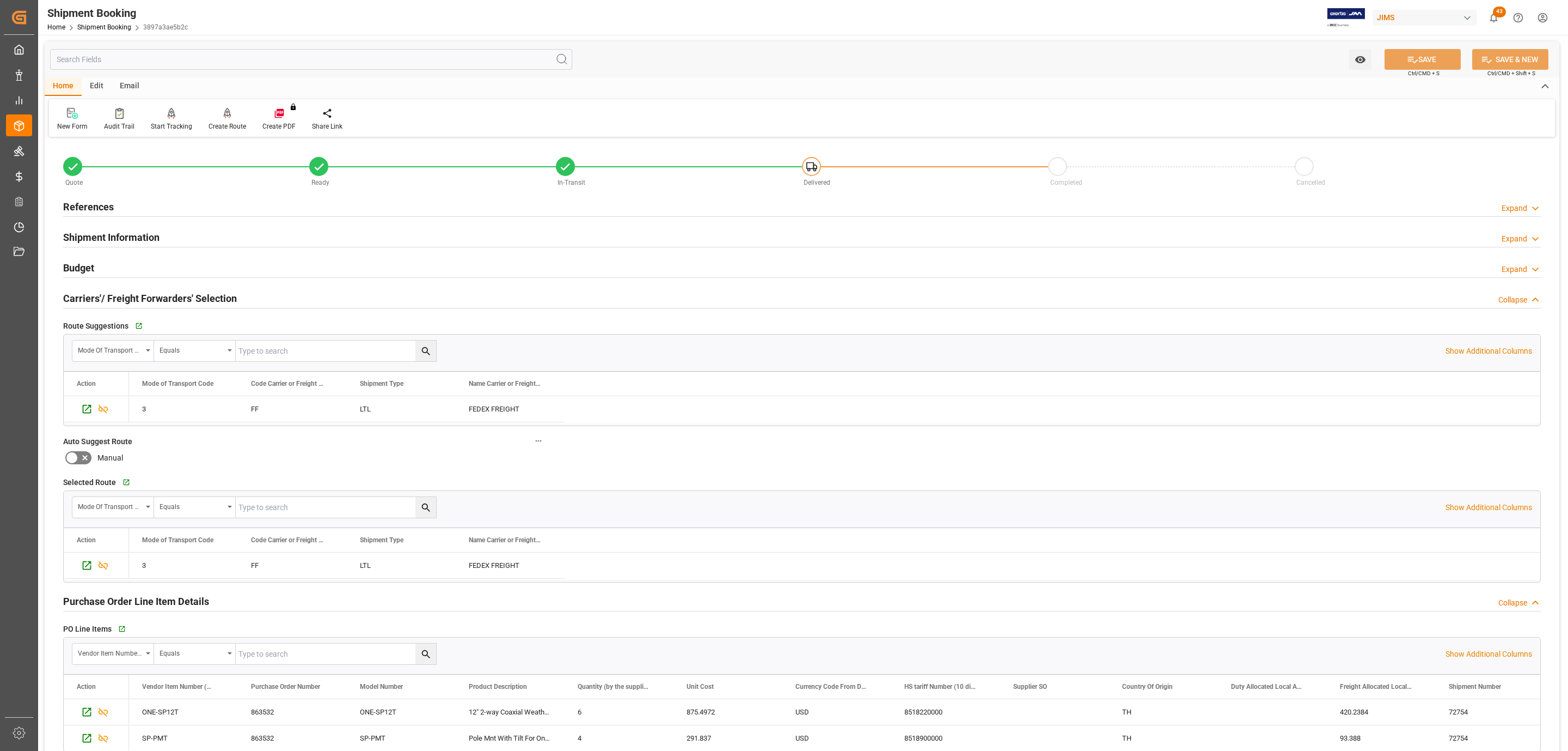
click at [92, 301] on h2 "Carriers'/ Freight Forwarders' Selection" at bounding box center [150, 298] width 174 height 15
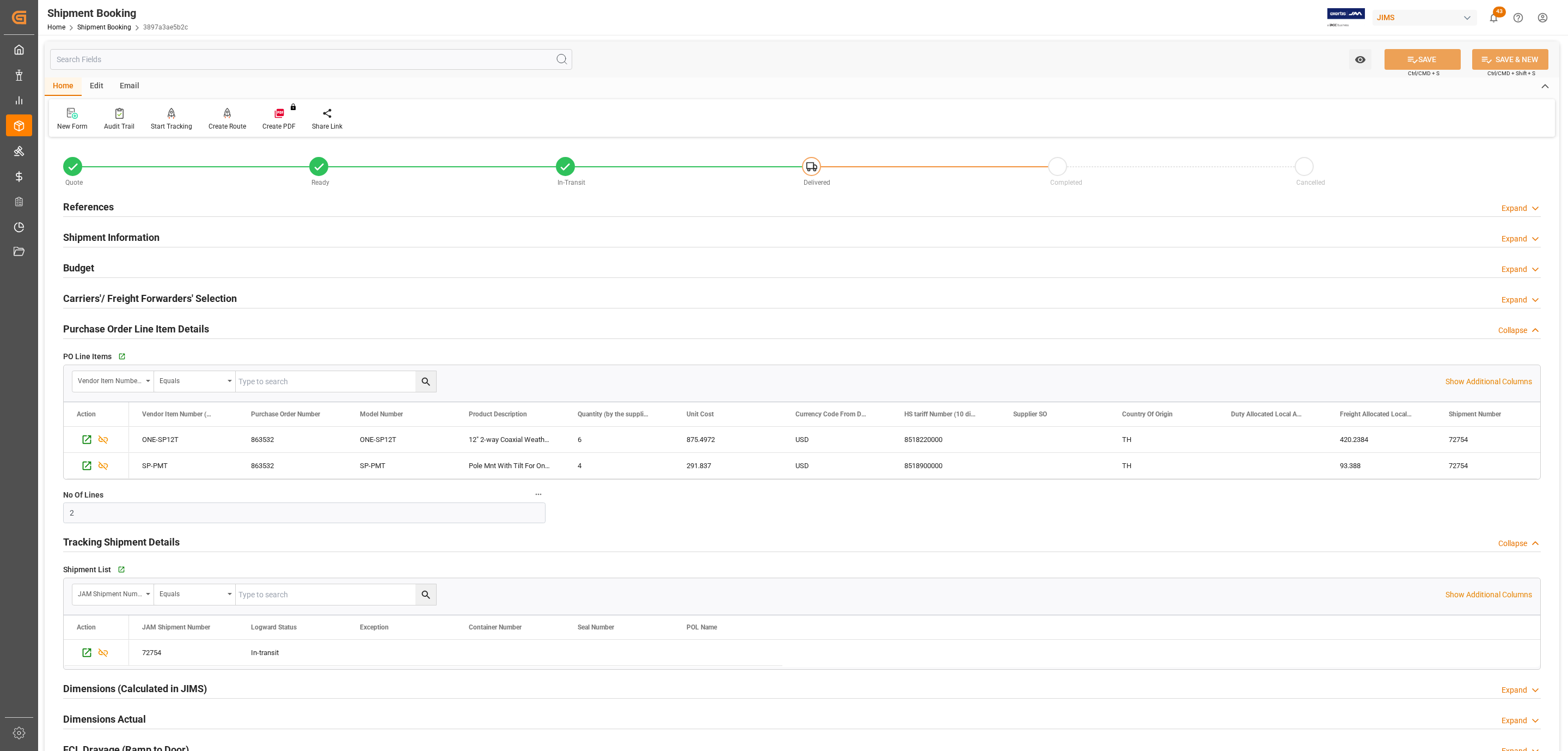
click at [92, 270] on h2 "Budget" at bounding box center [78, 268] width 31 height 15
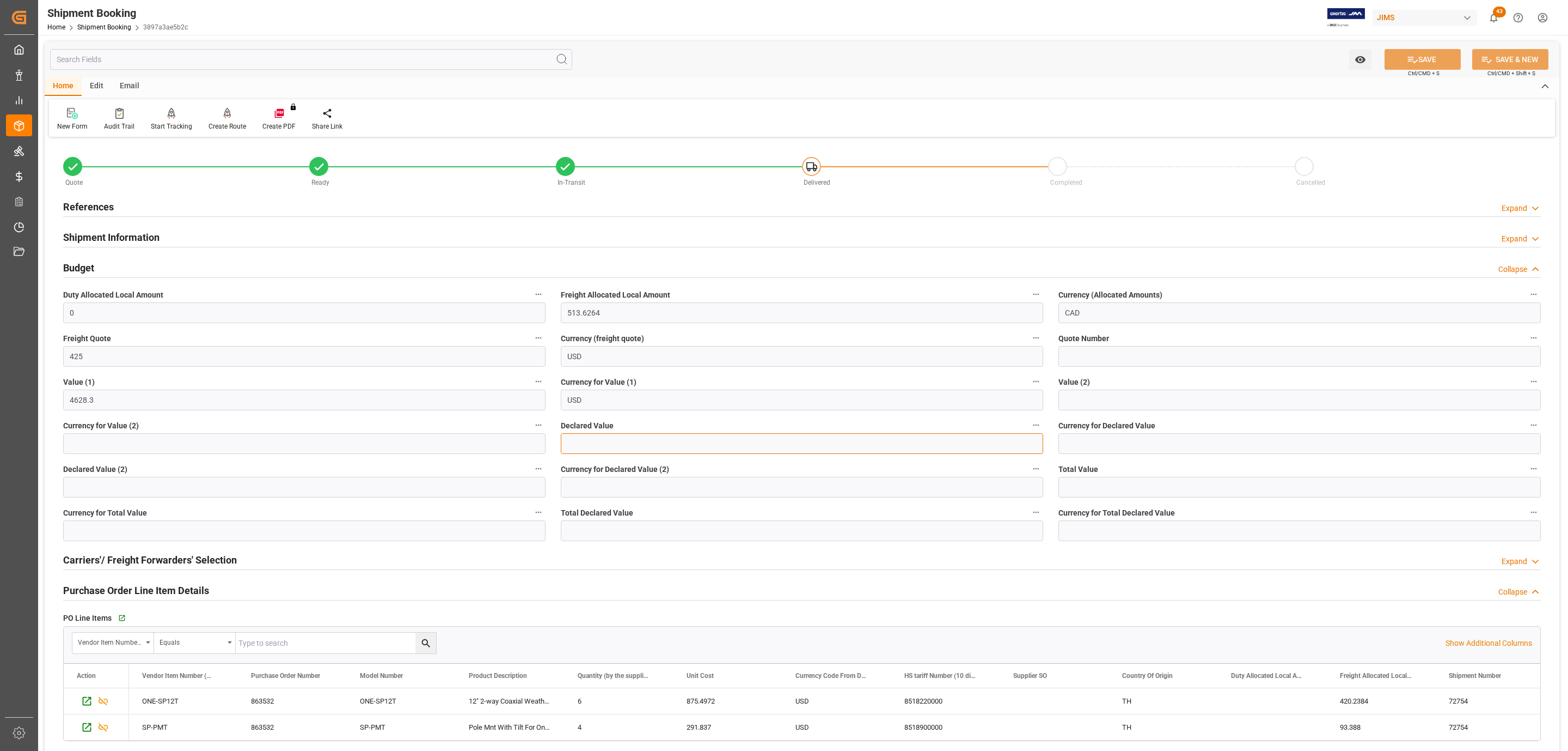
click at [609, 438] on input "text" at bounding box center [802, 443] width 483 height 21
type input "4628.30"
type input "usd"
click at [1436, 51] on button "SAVE" at bounding box center [1422, 59] width 76 height 21
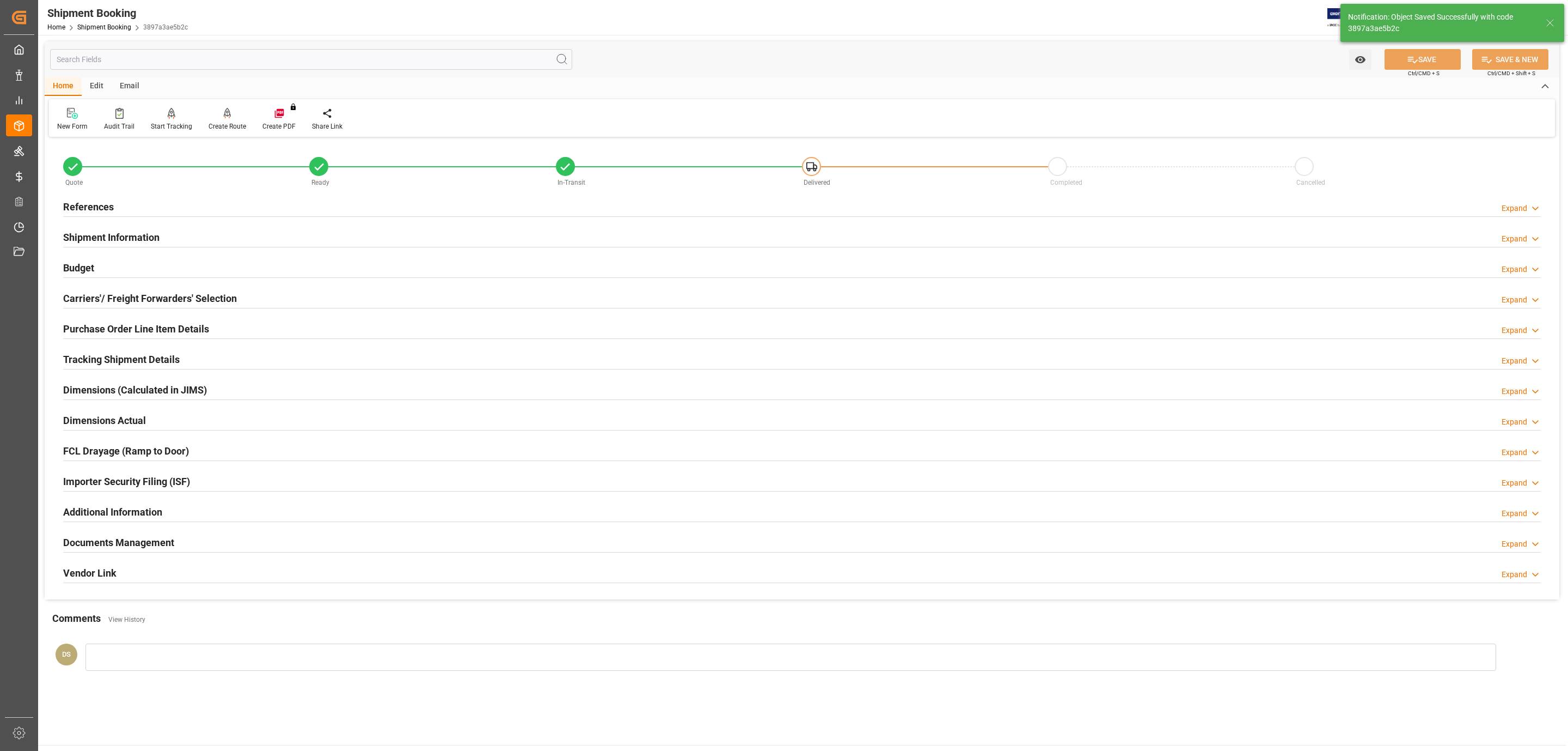
click at [99, 540] on h2 "Documents Management" at bounding box center [119, 542] width 111 height 15
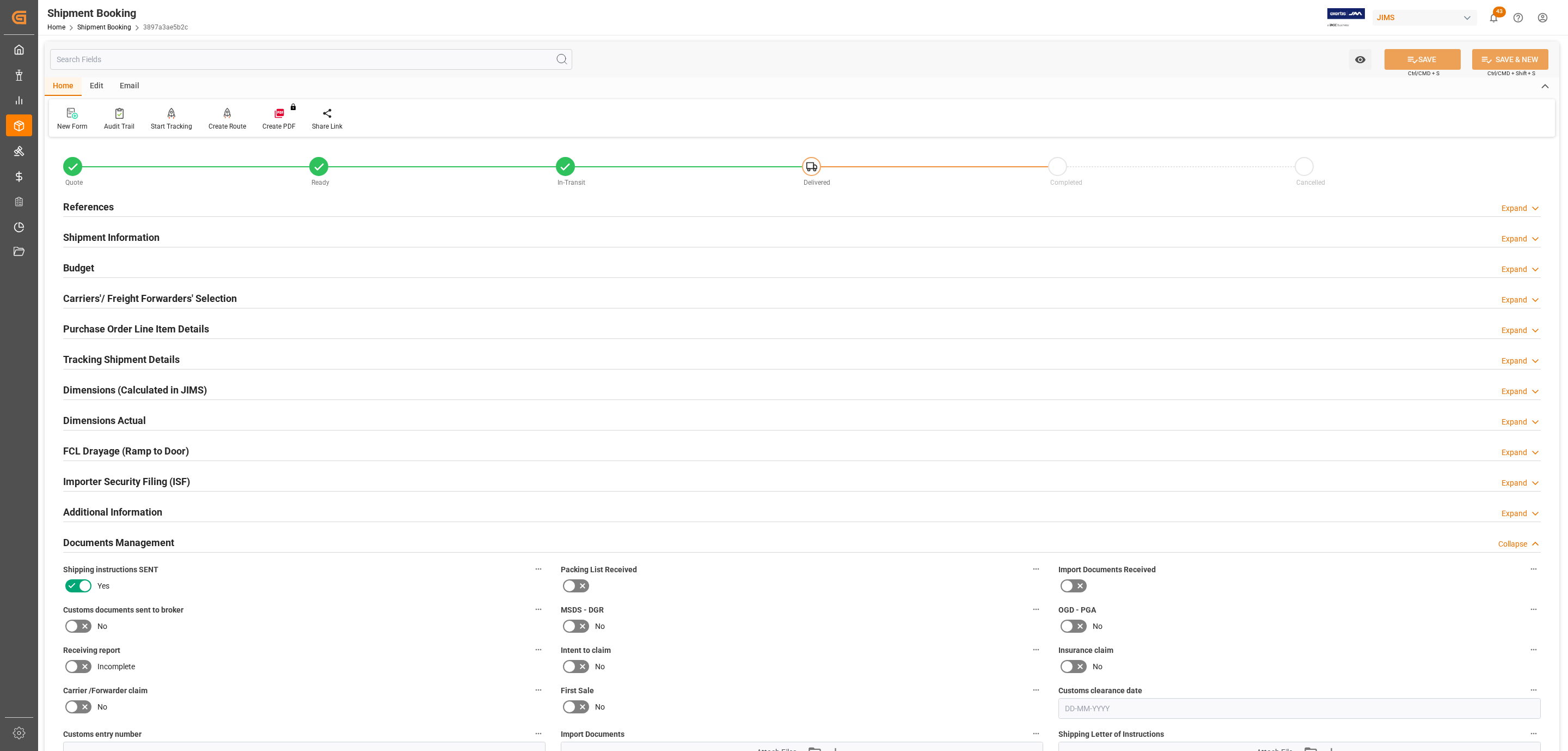
click at [142, 327] on h2 "Purchase Order Line Item Details" at bounding box center [136, 329] width 146 height 15
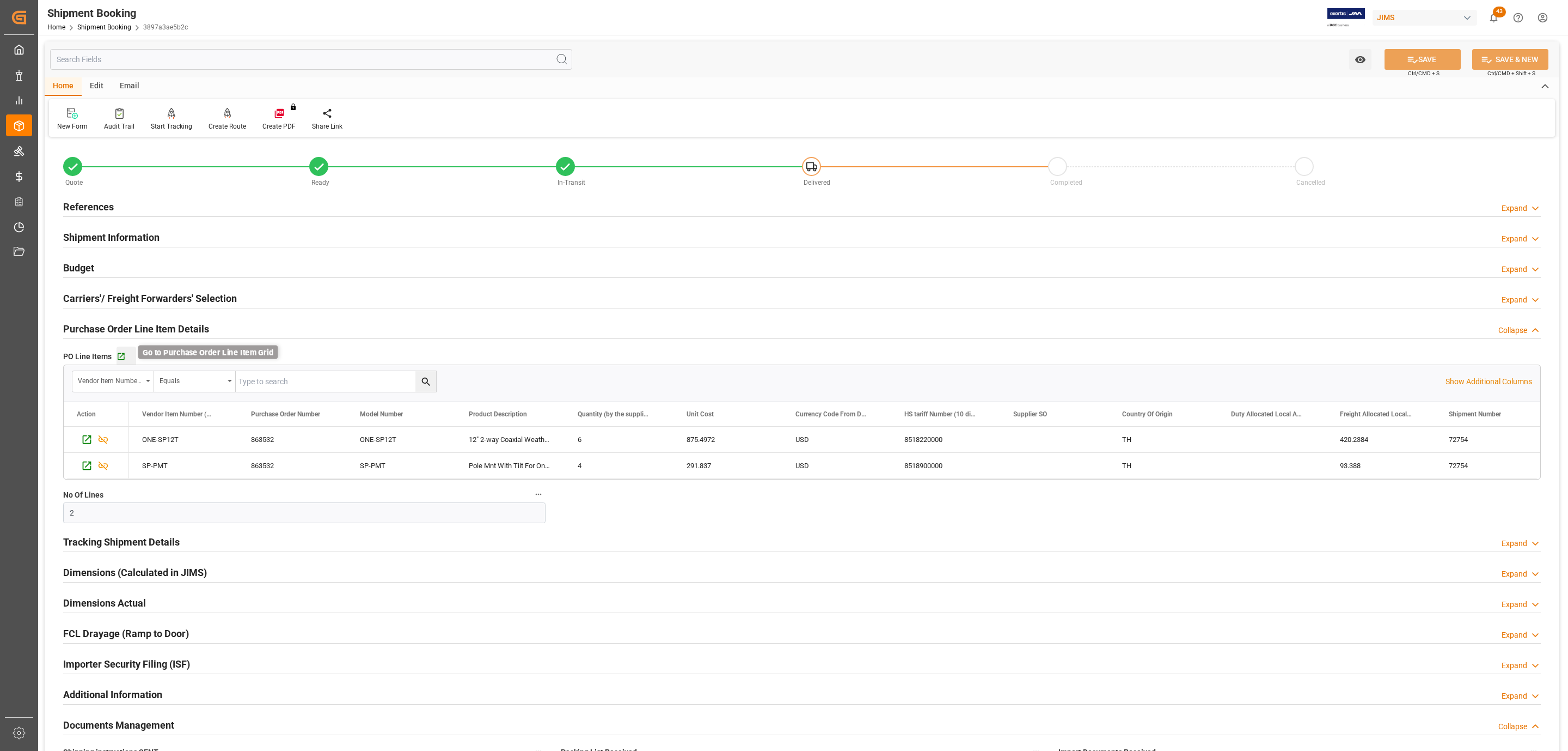
click at [119, 355] on icon "button" at bounding box center [121, 357] width 7 height 7
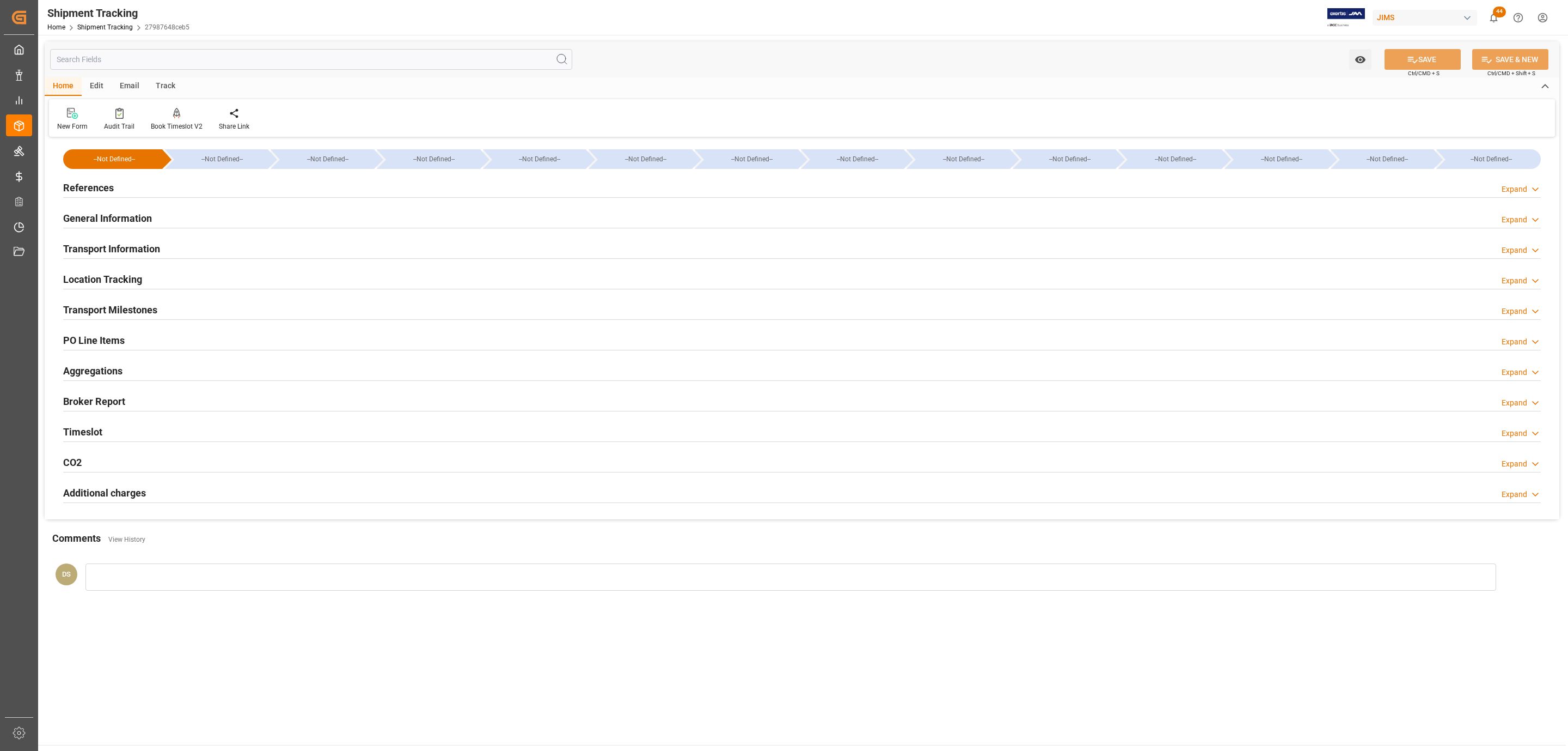
click at [99, 181] on h2 "References" at bounding box center [89, 188] width 51 height 15
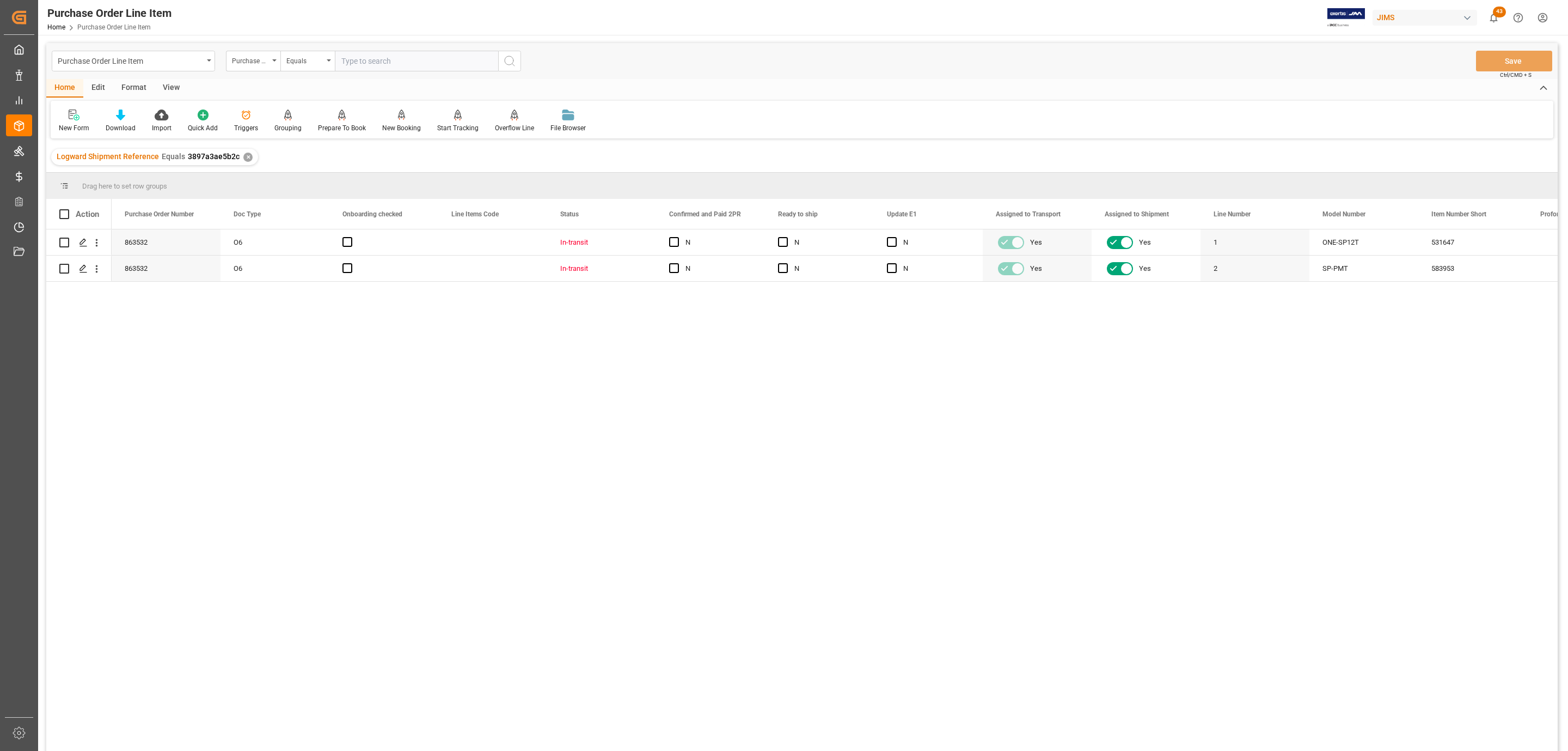
click at [169, 89] on div "View" at bounding box center [171, 89] width 33 height 18
click at [129, 113] on div at bounding box center [123, 114] width 54 height 12
click at [160, 201] on div "HS Listing CANADA" at bounding box center [153, 199] width 95 height 12
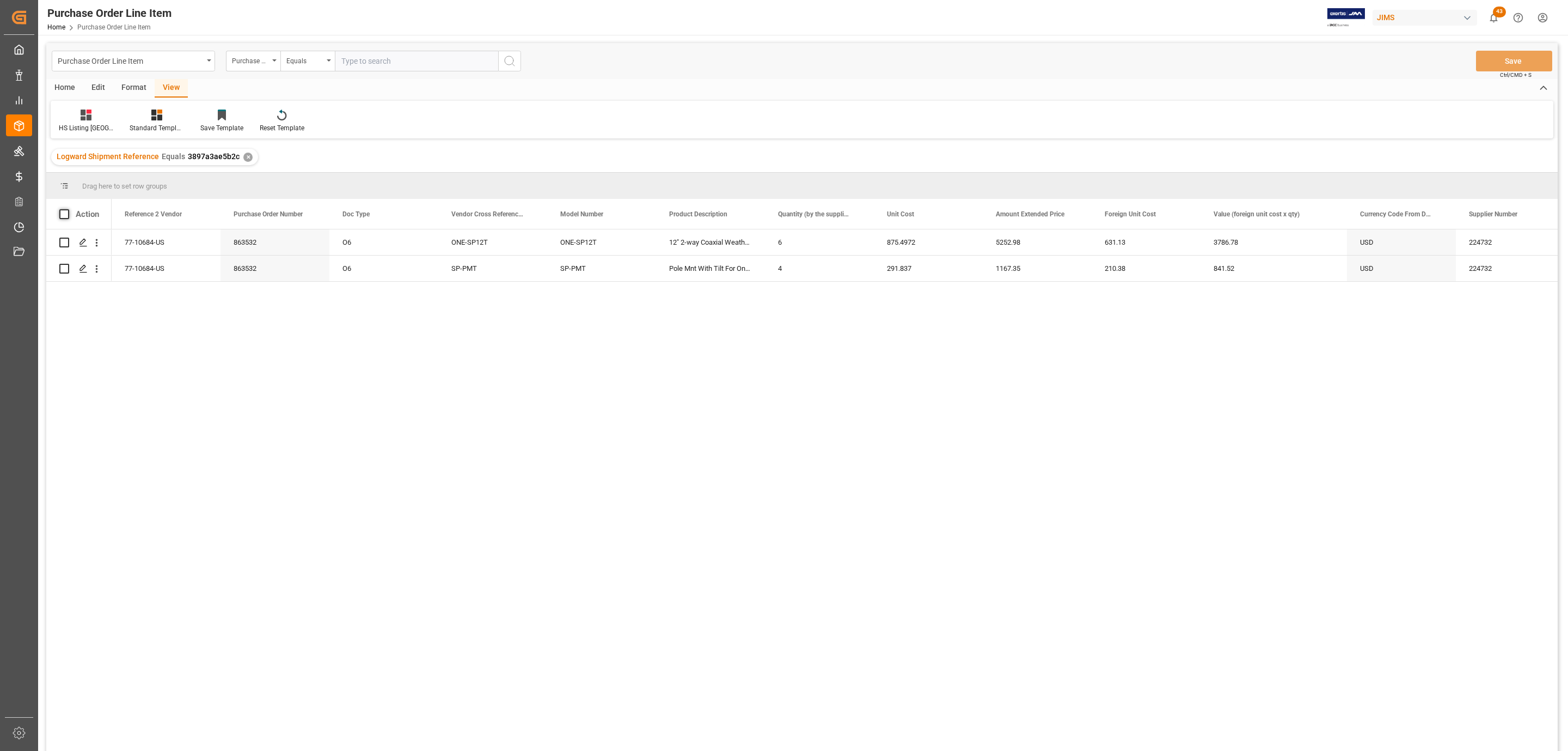
click at [64, 210] on span at bounding box center [64, 214] width 10 height 10
click at [68, 209] on input "checkbox" at bounding box center [68, 209] width 0 height 0
checkbox input "true"
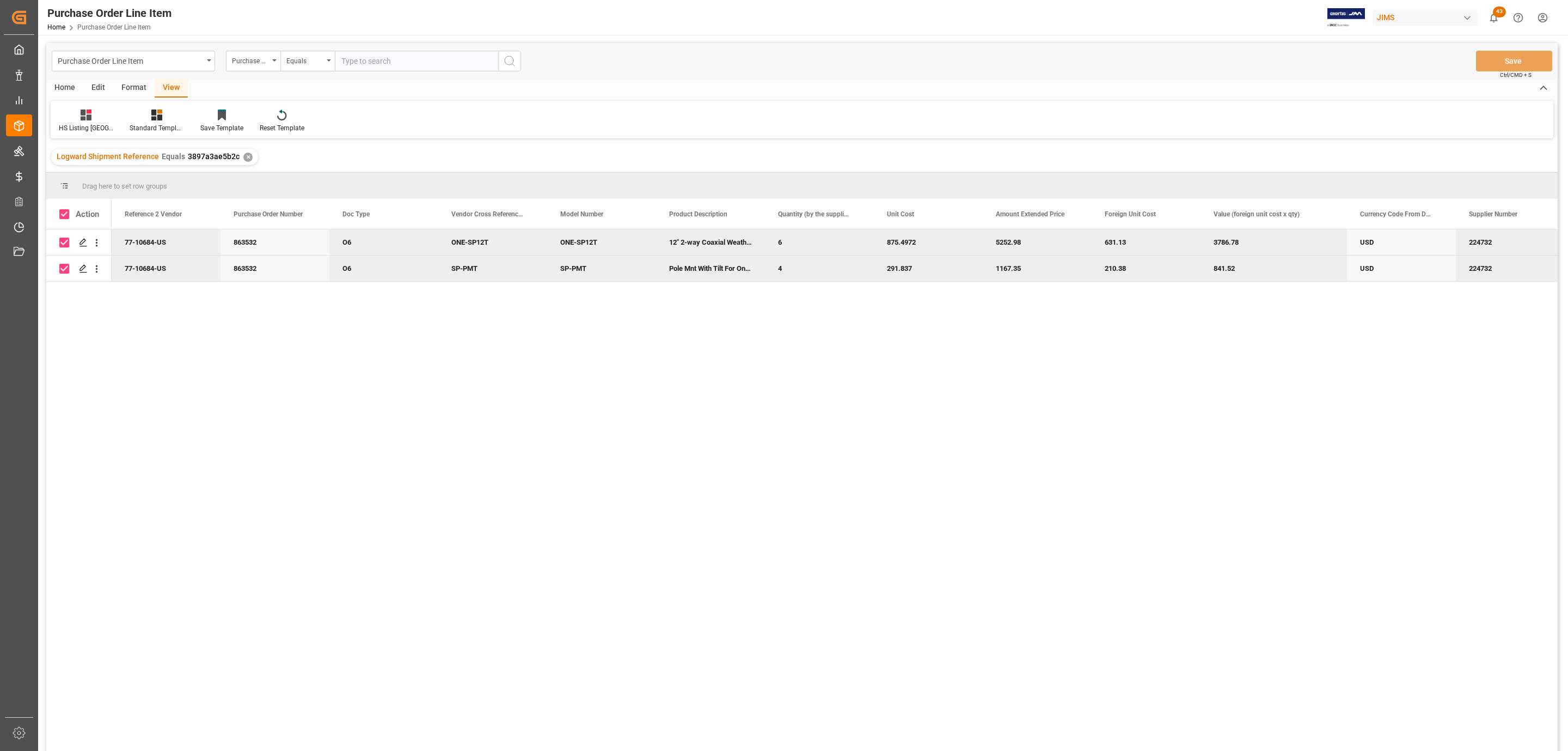
click at [61, 84] on div "Home" at bounding box center [64, 89] width 37 height 18
click at [114, 105] on div "New Form Download Import Quick Add Triggers Grouping Grouping Tooltip Prepare T…" at bounding box center [802, 119] width 1503 height 38
click at [117, 115] on icon at bounding box center [120, 114] width 9 height 11
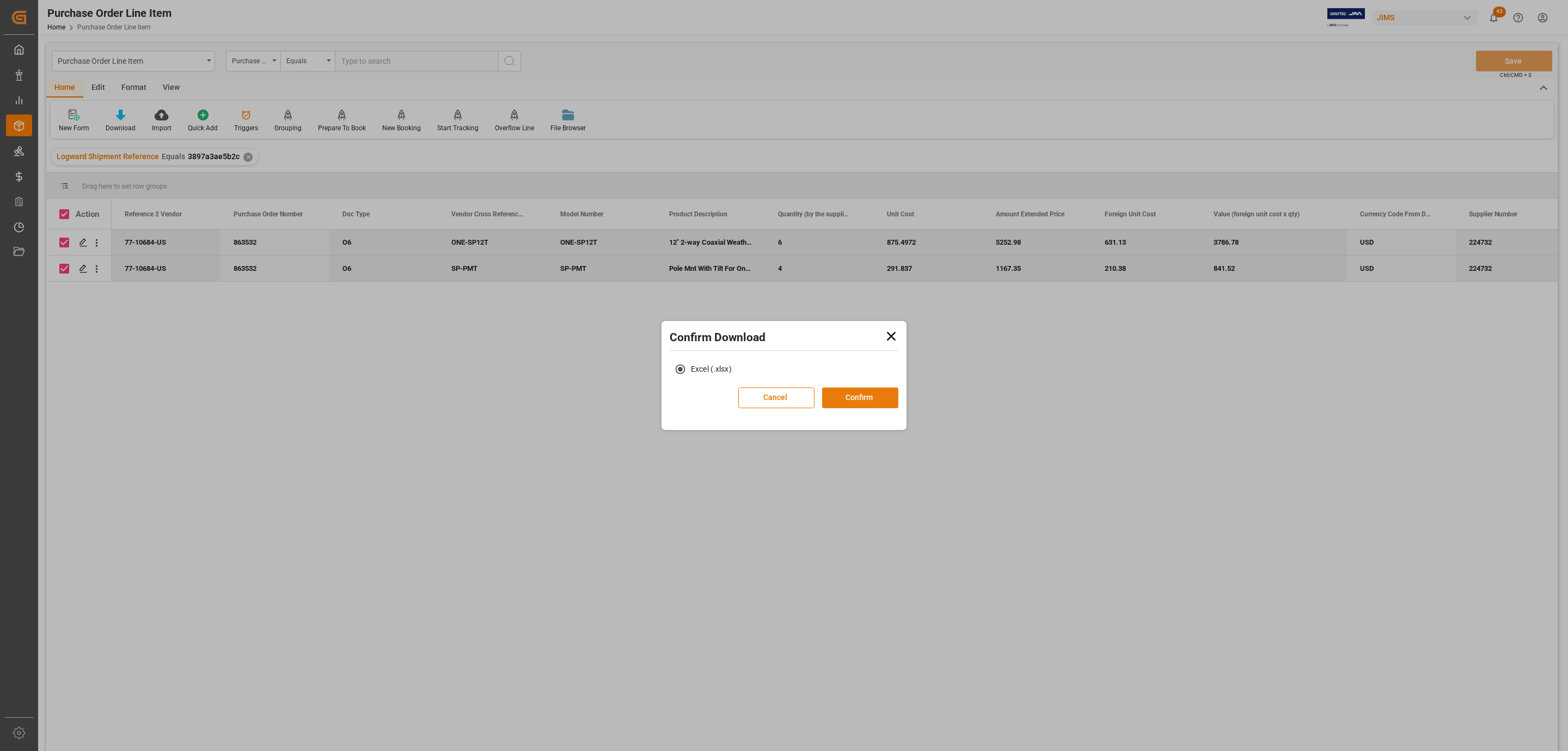
click at [840, 396] on button "Confirm" at bounding box center [860, 398] width 76 height 21
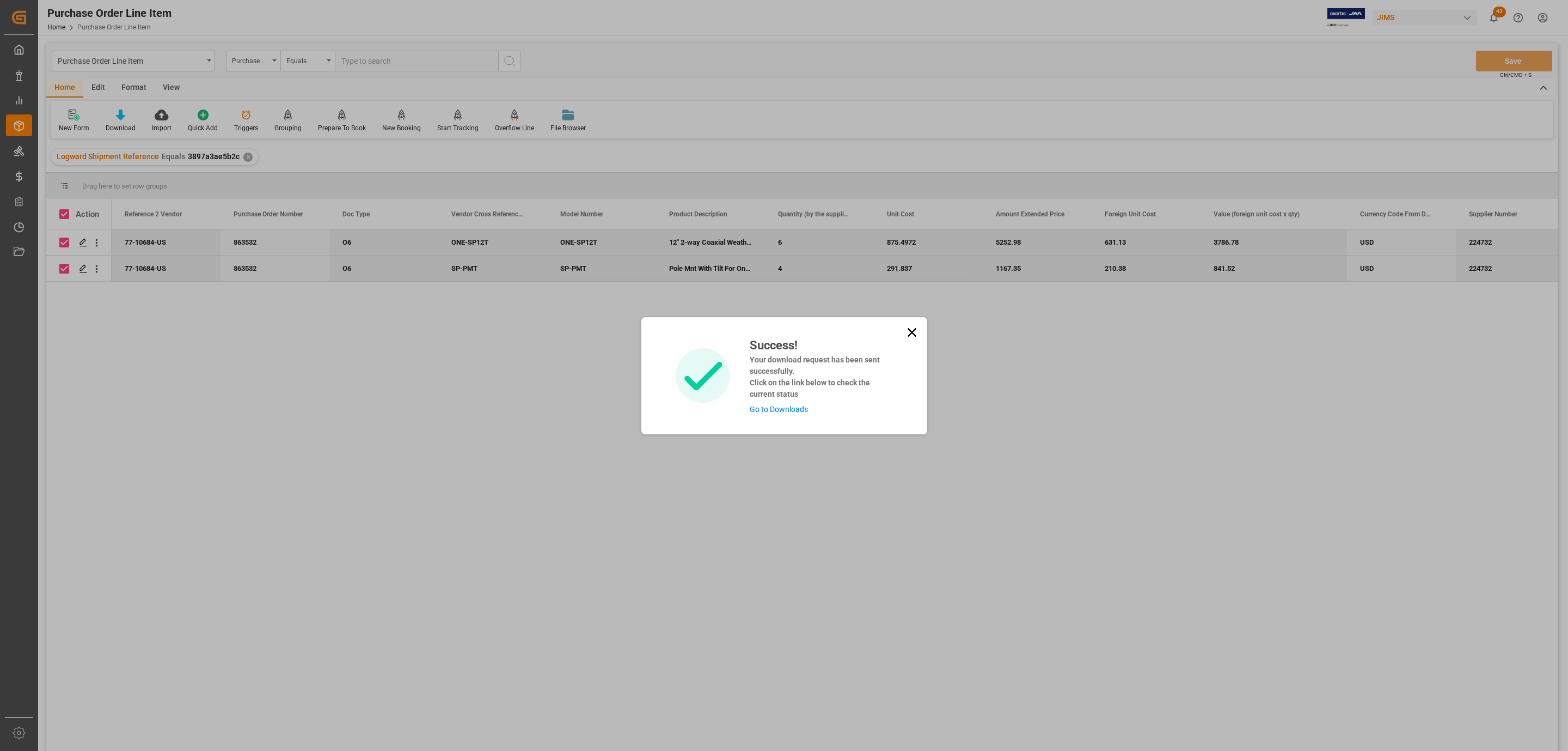
click at [796, 408] on link "Go to Downloads" at bounding box center [779, 409] width 58 height 8
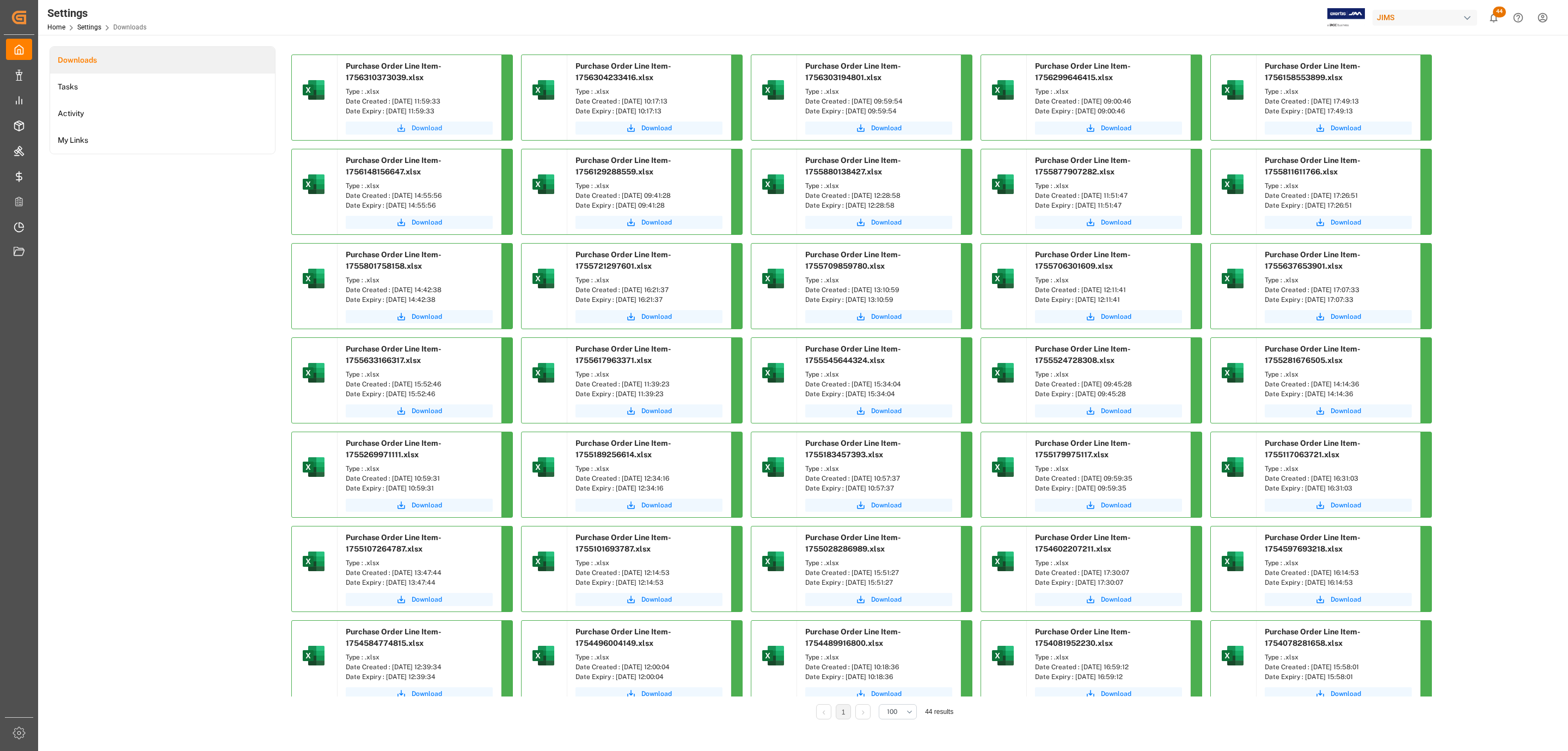
click at [430, 128] on span "Download" at bounding box center [427, 128] width 31 height 10
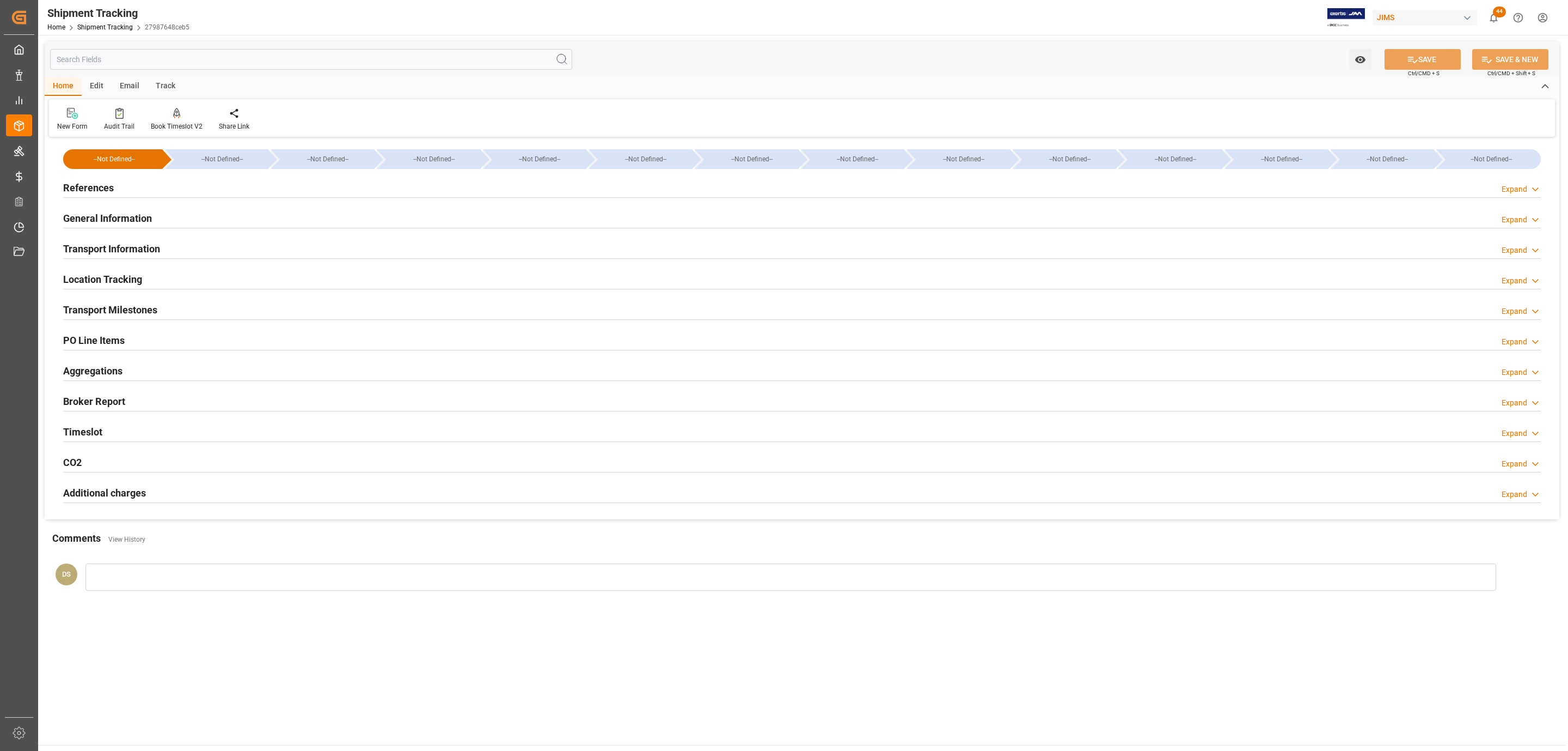
click at [159, 275] on div "Location Tracking Expand" at bounding box center [802, 278] width 1478 height 21
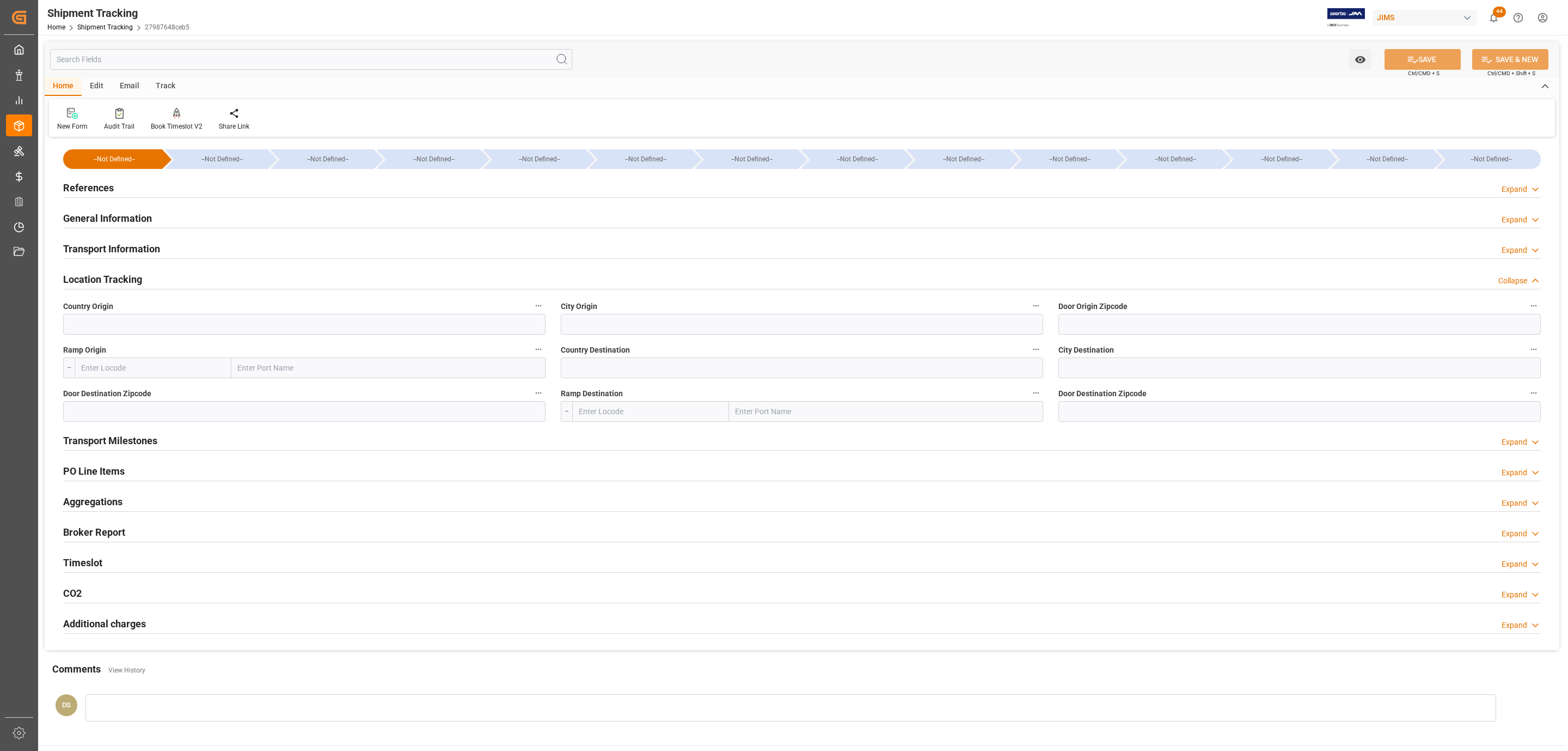
click at [159, 275] on div "Location Tracking Collapse" at bounding box center [802, 278] width 1478 height 21
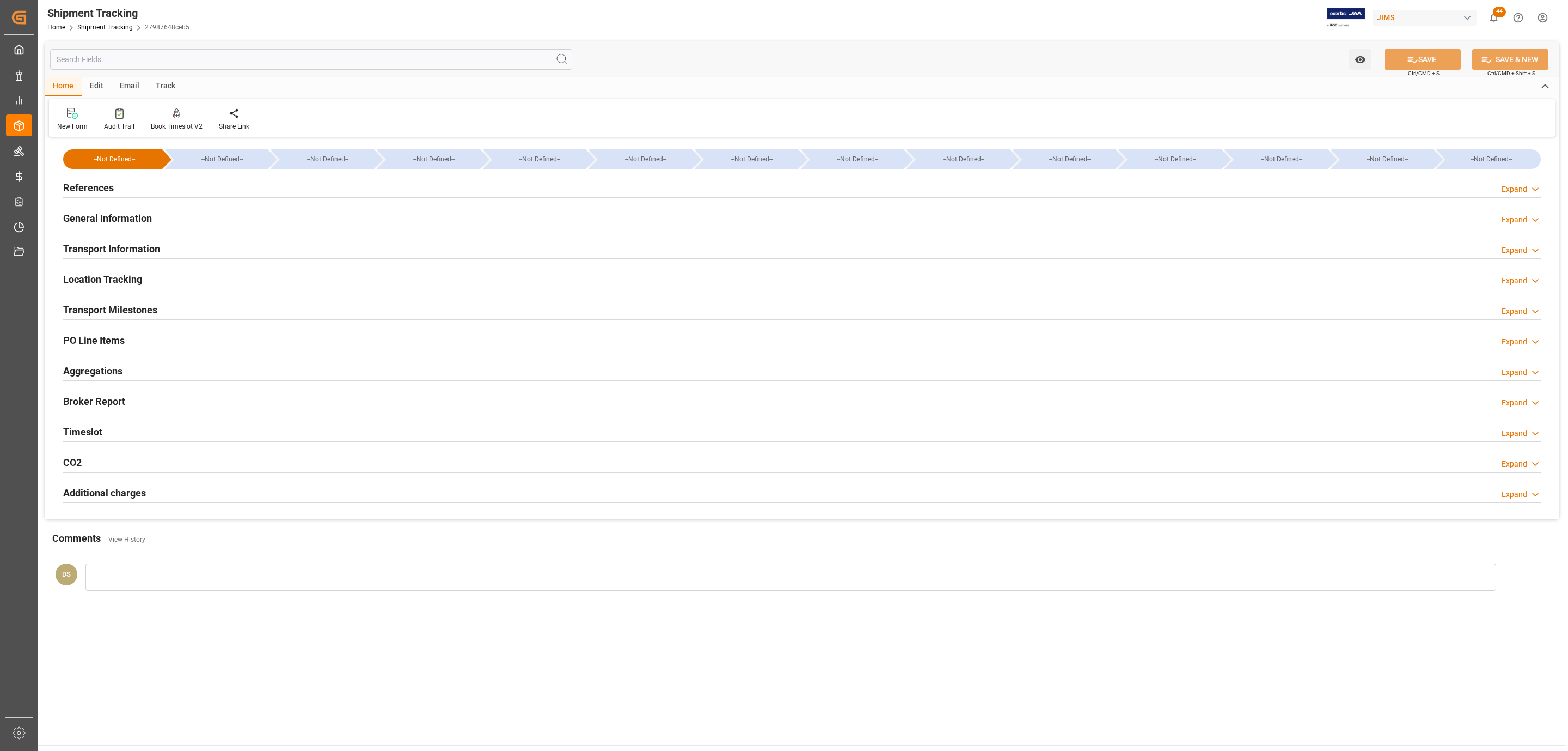
click at [156, 243] on h2 "Transport Information" at bounding box center [112, 249] width 97 height 15
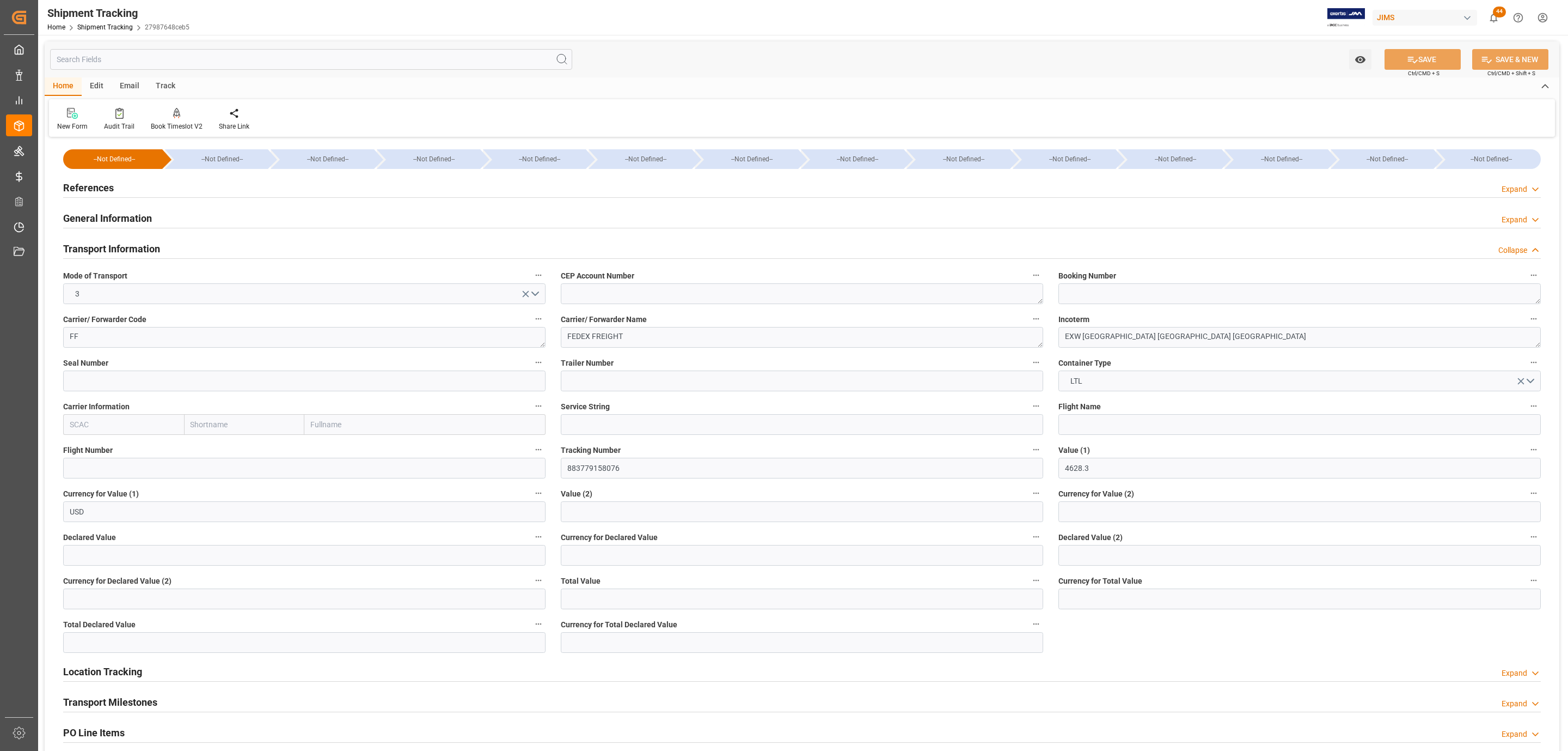
click at [126, 252] on h2 "Transport Information" at bounding box center [112, 249] width 97 height 15
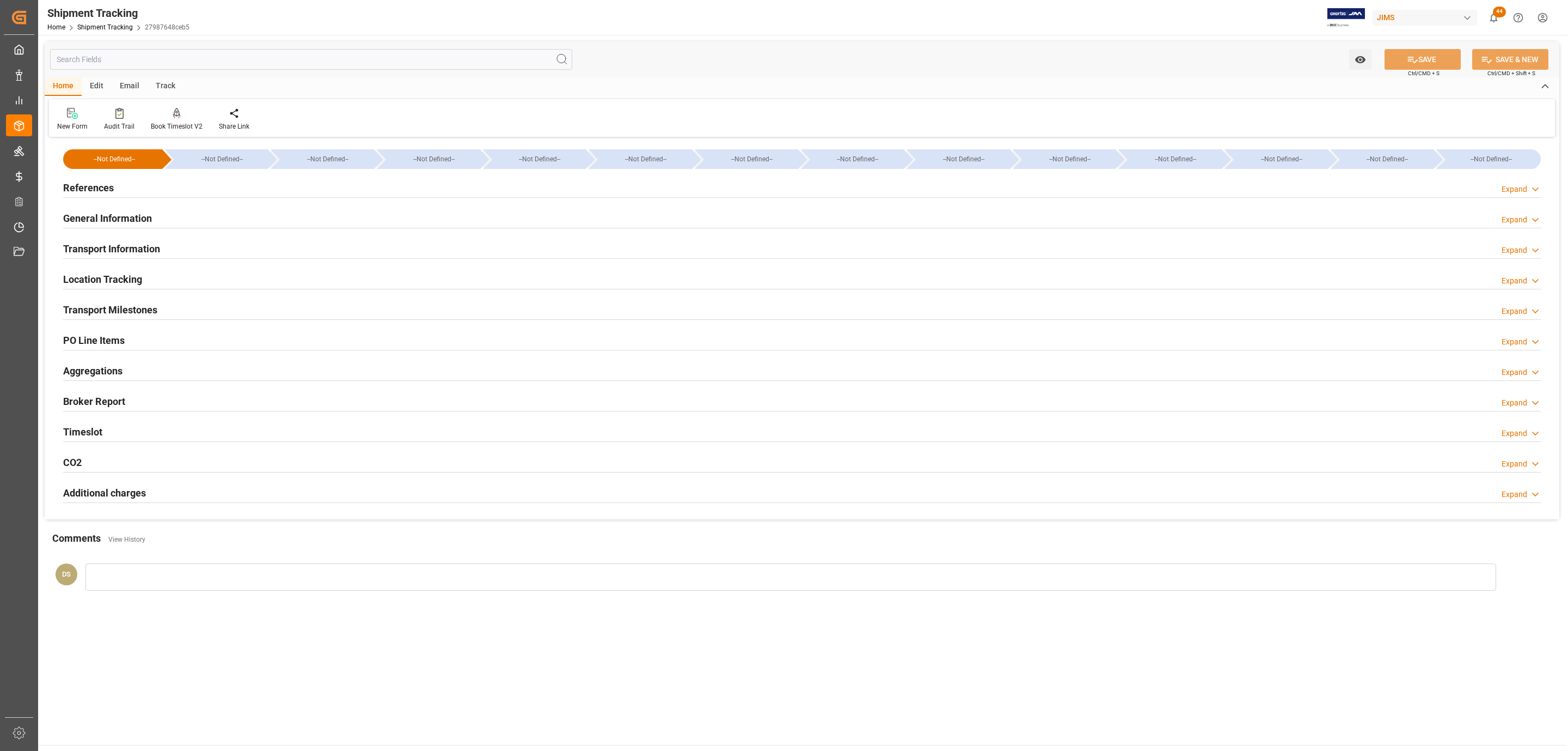
click at [99, 311] on h2 "Transport Milestones" at bounding box center [110, 310] width 94 height 15
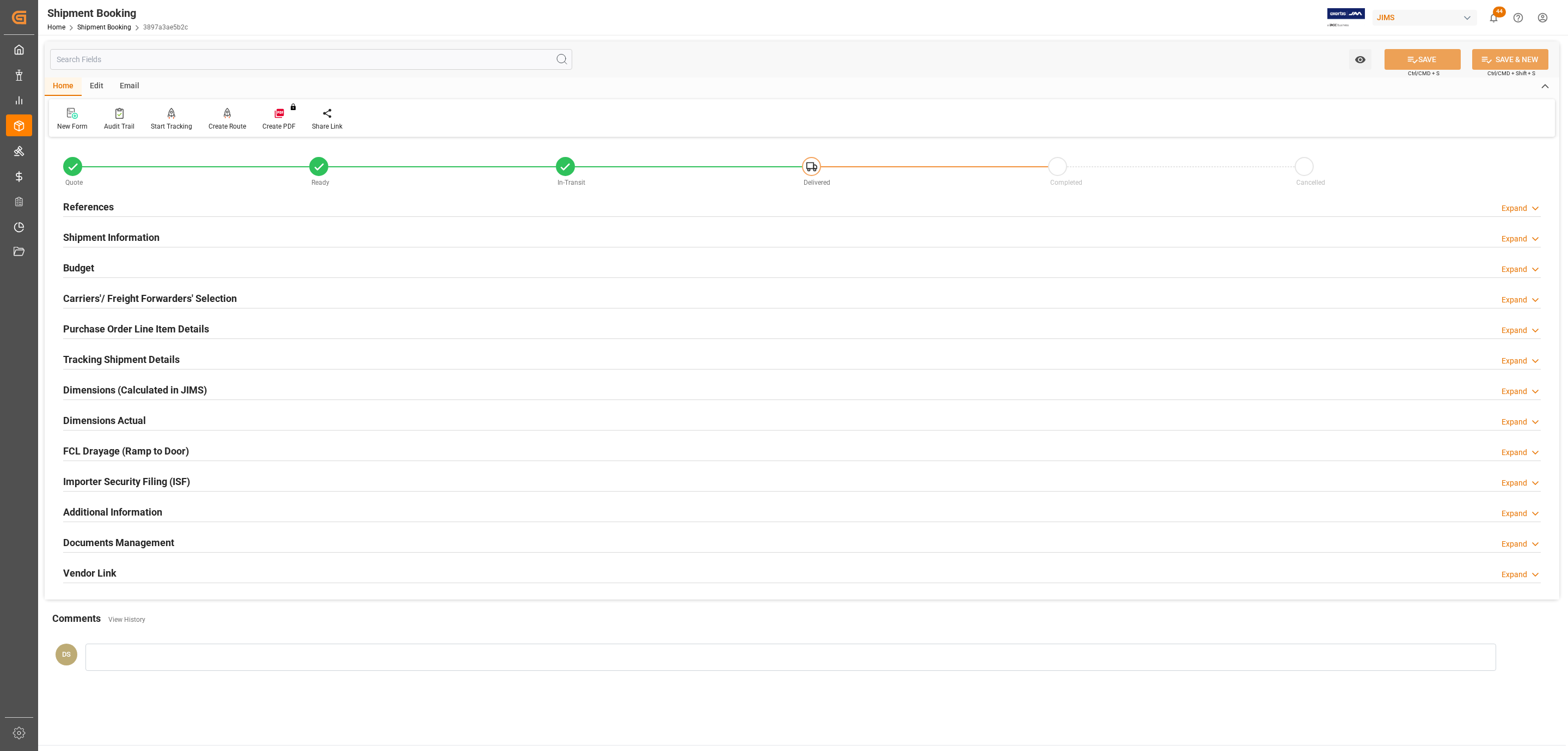
click at [131, 538] on h2 "Documents Management" at bounding box center [119, 542] width 111 height 15
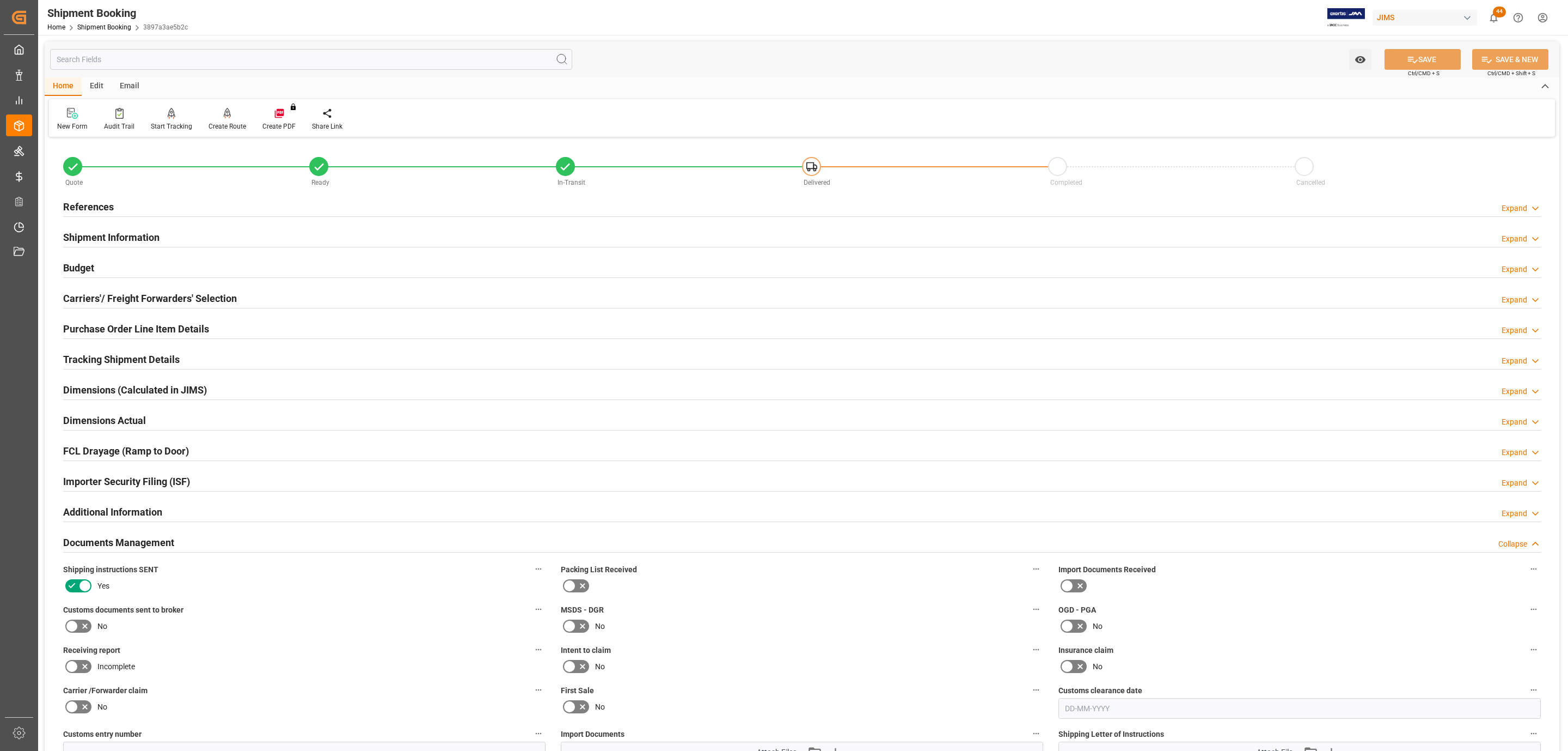
click at [73, 625] on icon at bounding box center [72, 626] width 13 height 13
click at [0, 0] on input "checkbox" at bounding box center [0, 0] width 0 height 0
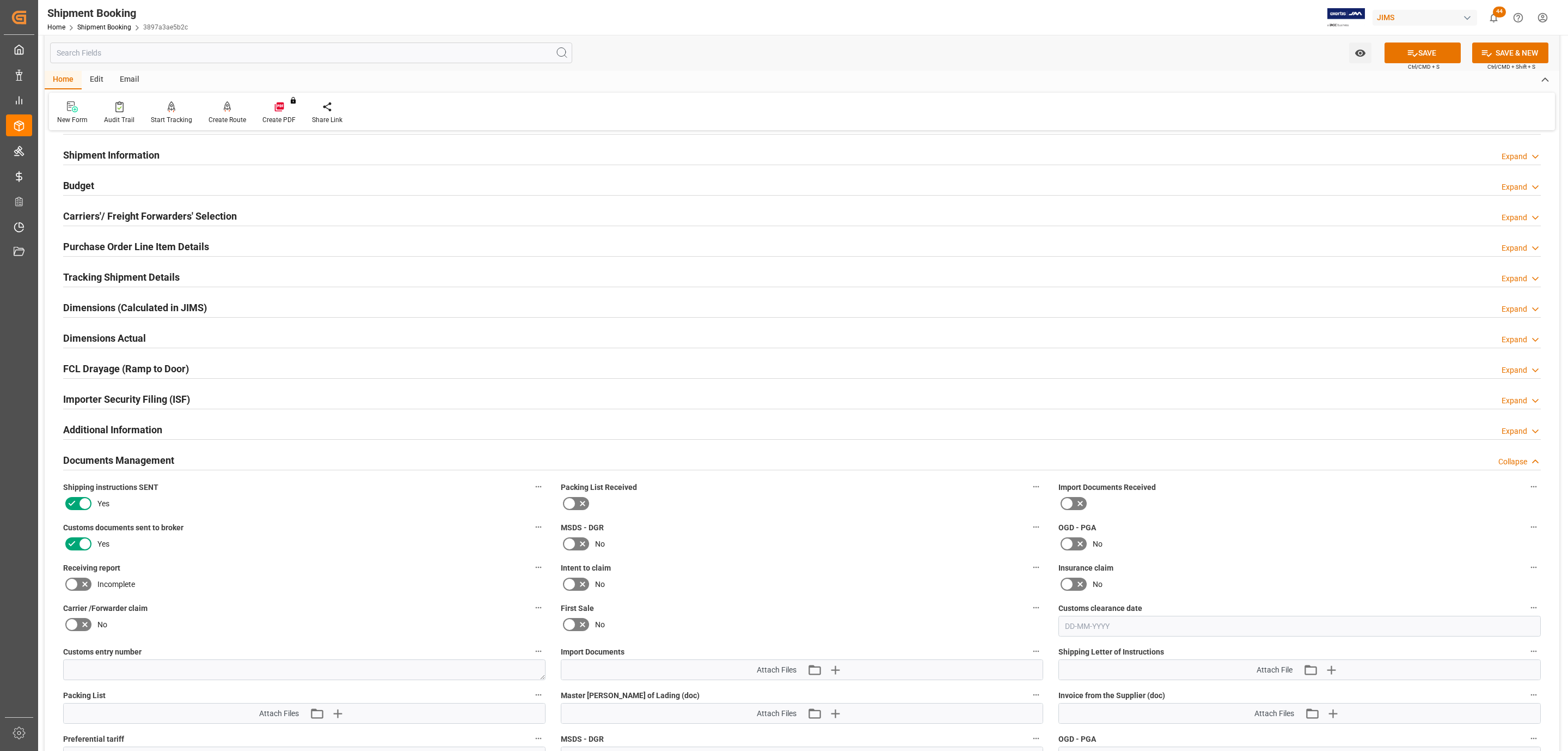
scroll to position [327, 0]
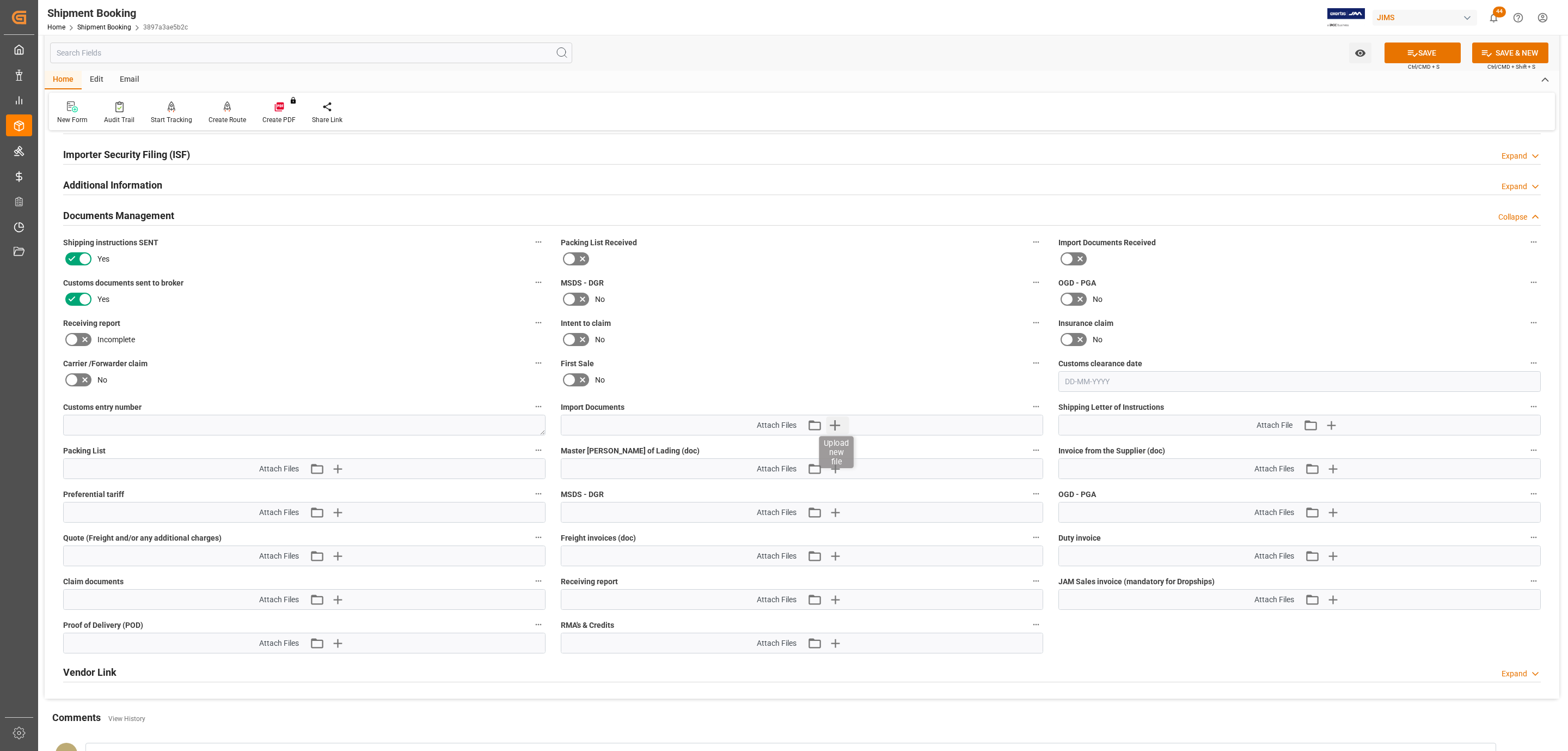
click at [835, 427] on icon "button" at bounding box center [835, 425] width 10 height 10
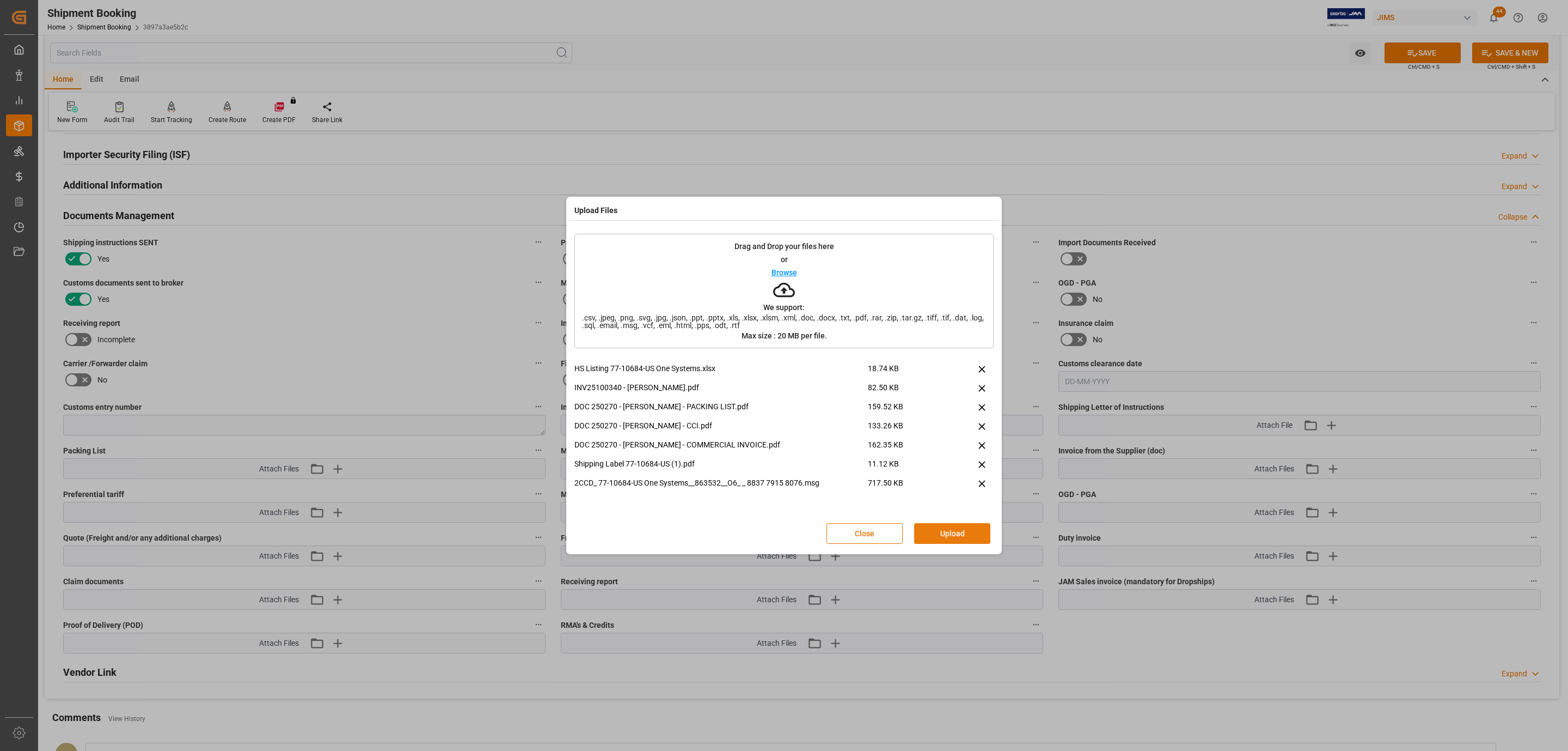
click at [944, 538] on button "Upload" at bounding box center [952, 533] width 76 height 21
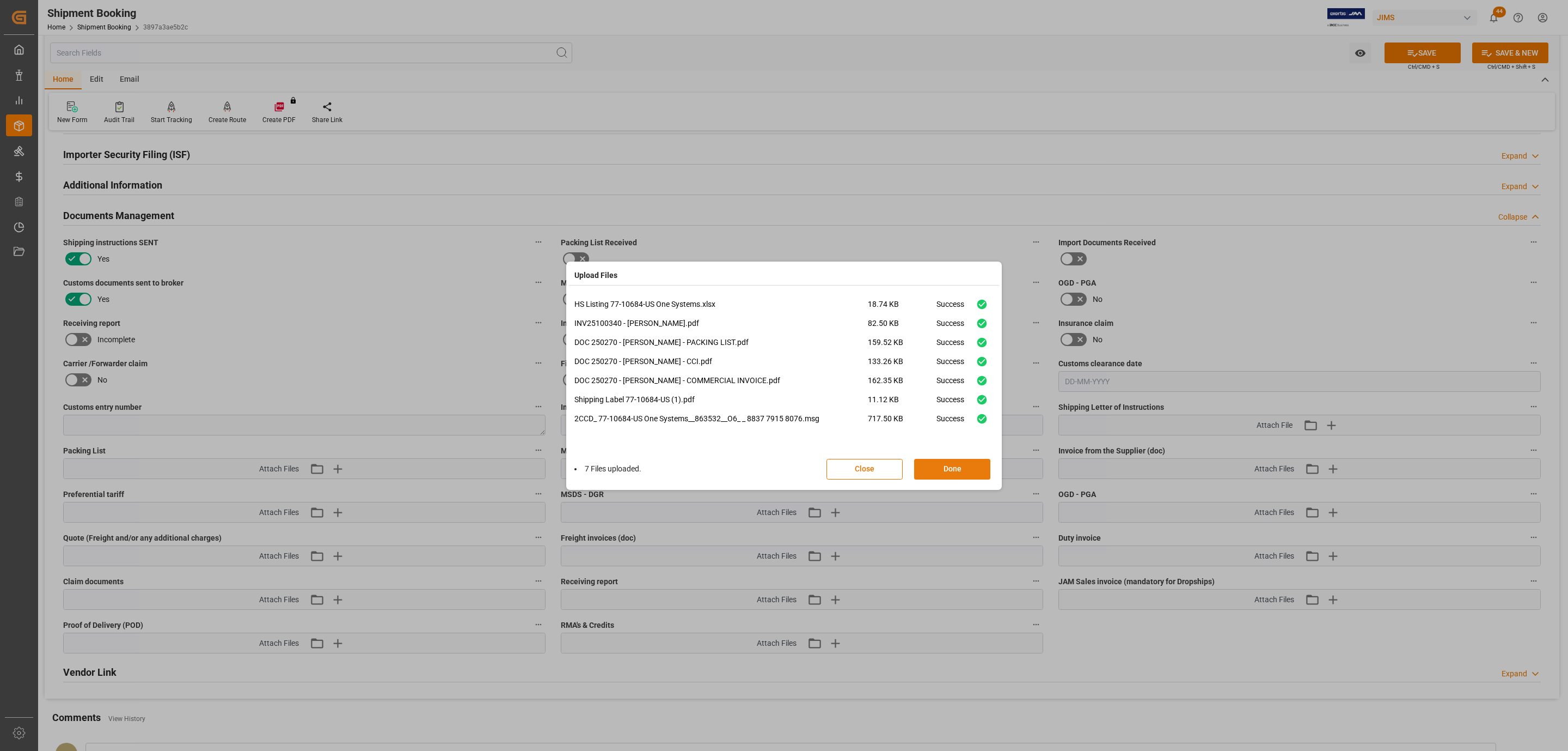
click at [943, 461] on button "Done" at bounding box center [952, 469] width 76 height 21
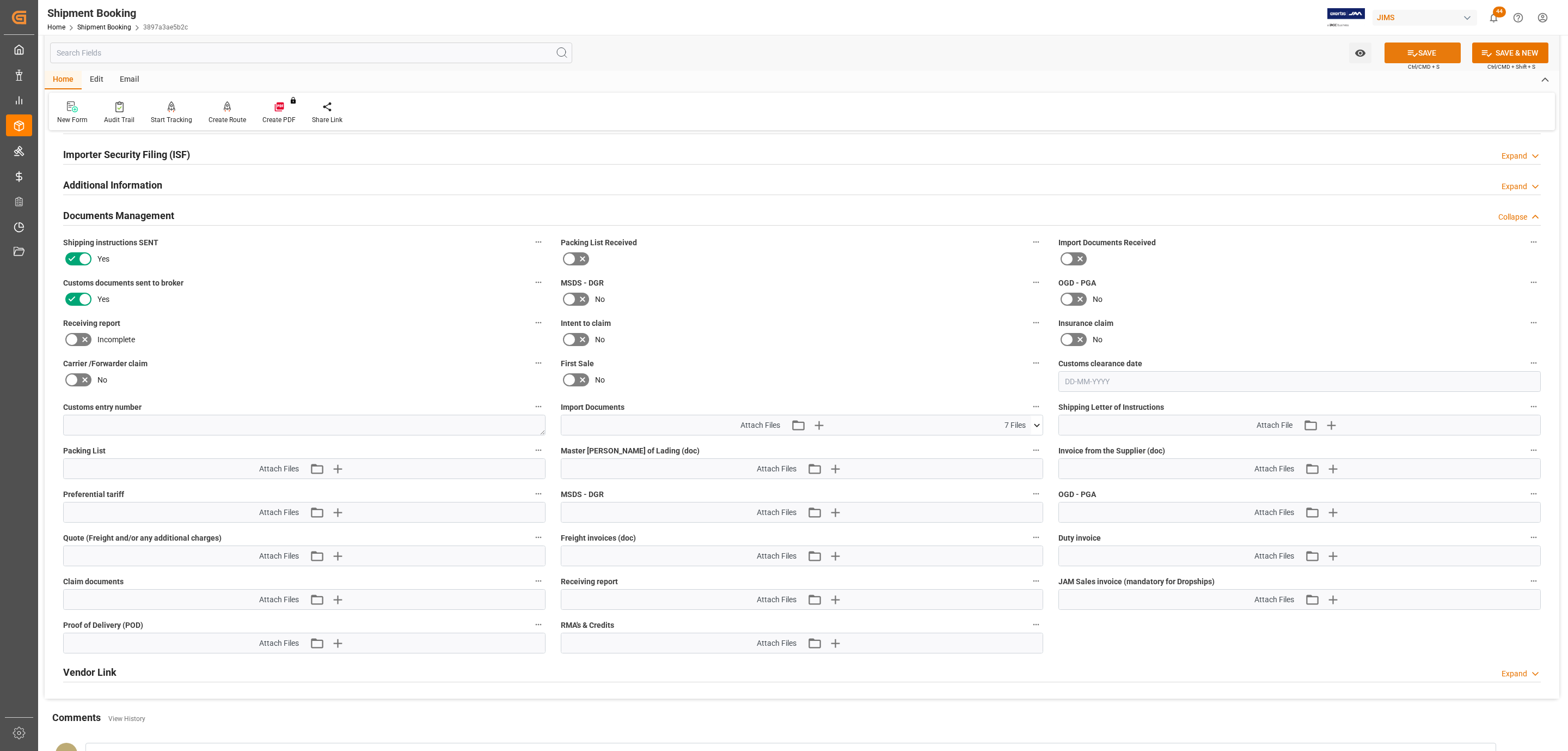
click at [1404, 44] on button "SAVE" at bounding box center [1422, 53] width 76 height 21
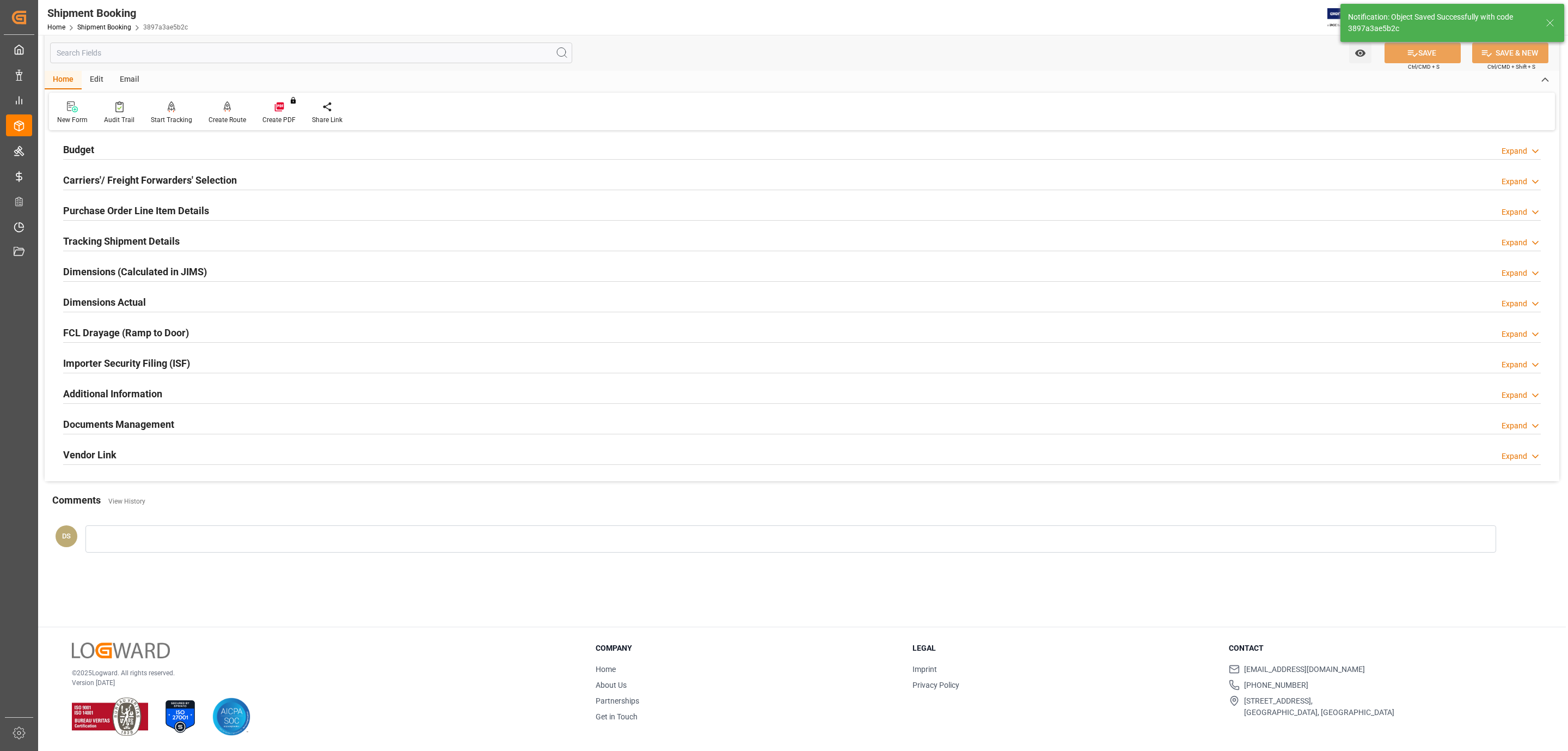
scroll to position [119, 0]
click at [119, 139] on div "Budget Expand" at bounding box center [802, 149] width 1478 height 21
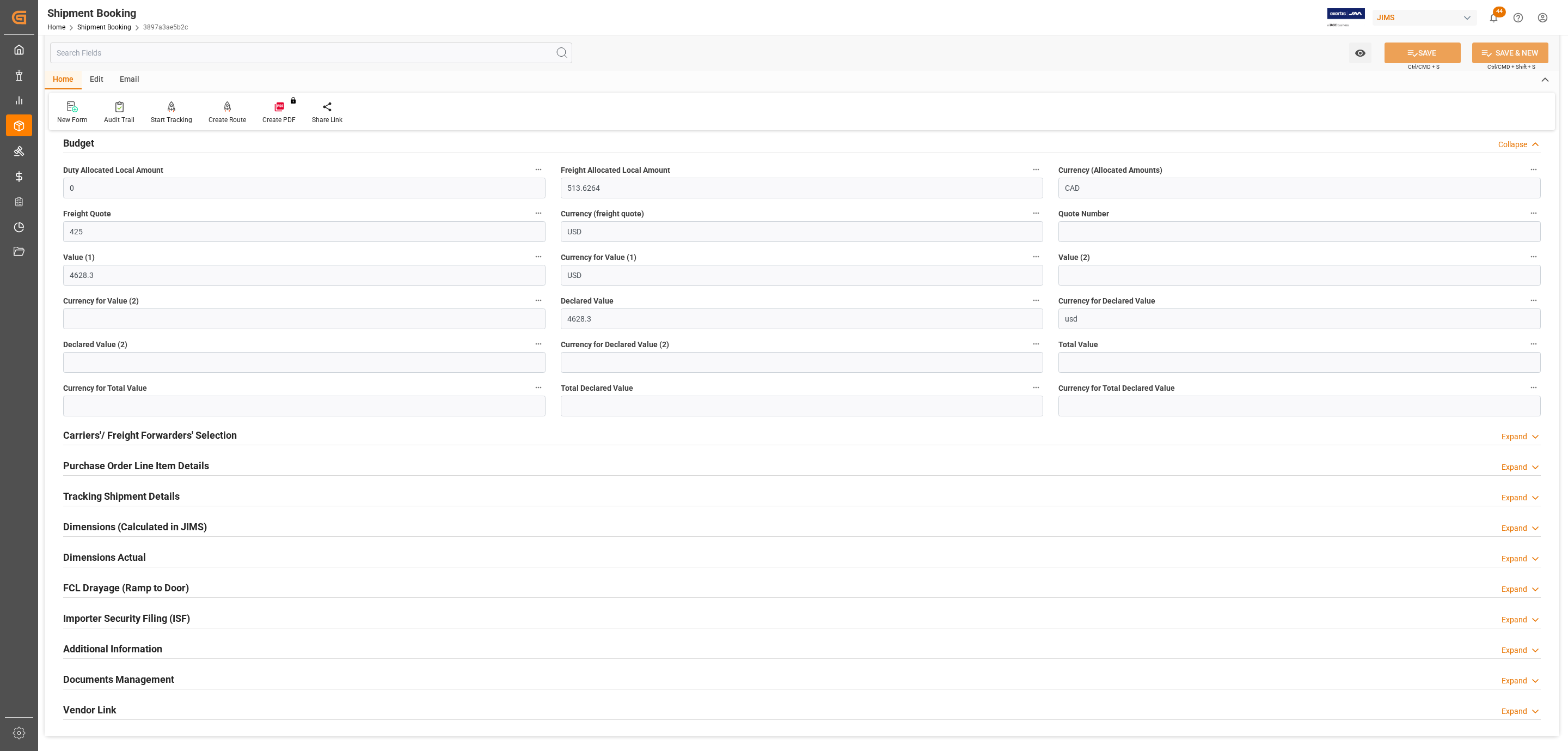
scroll to position [0, 0]
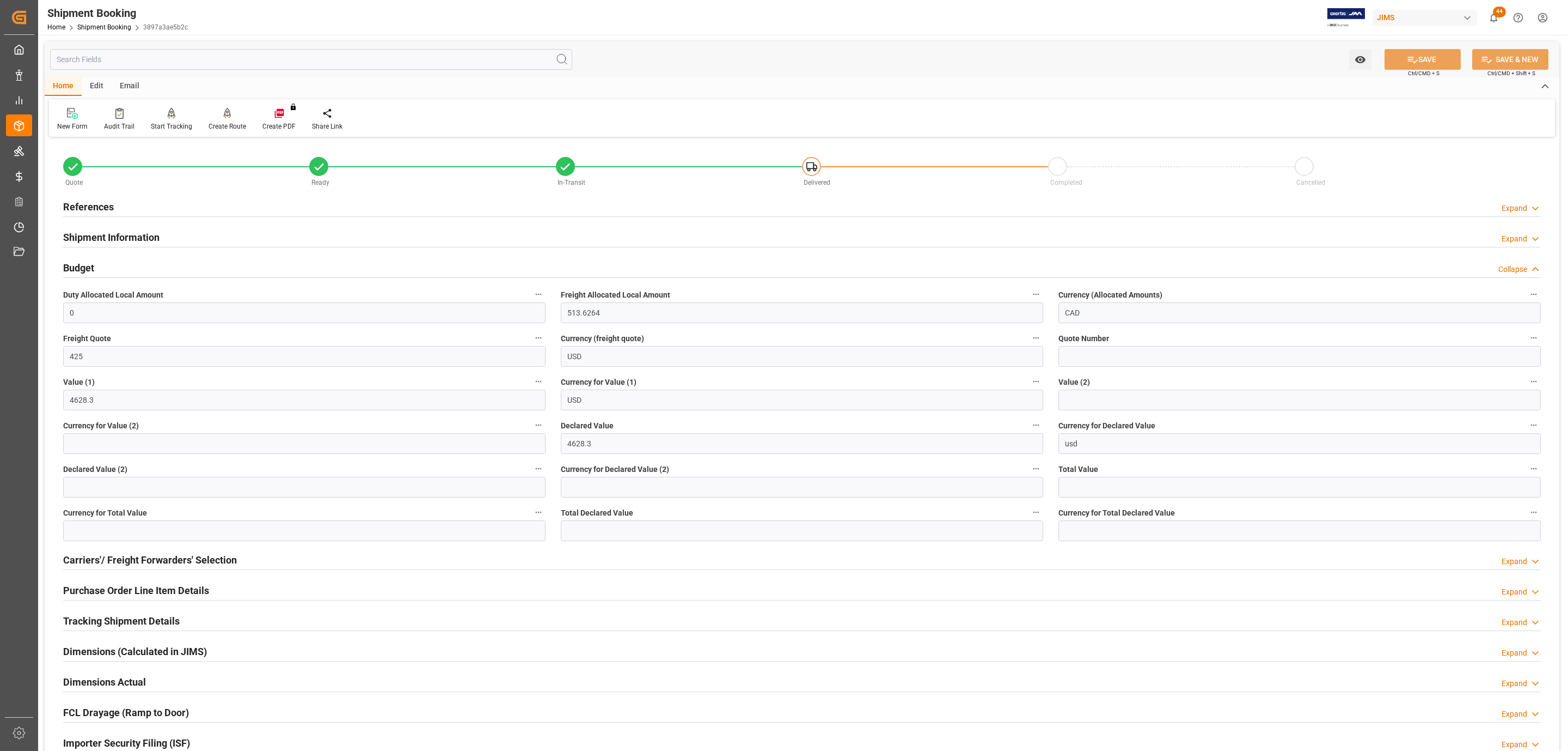
click at [74, 198] on div "References" at bounding box center [89, 206] width 51 height 21
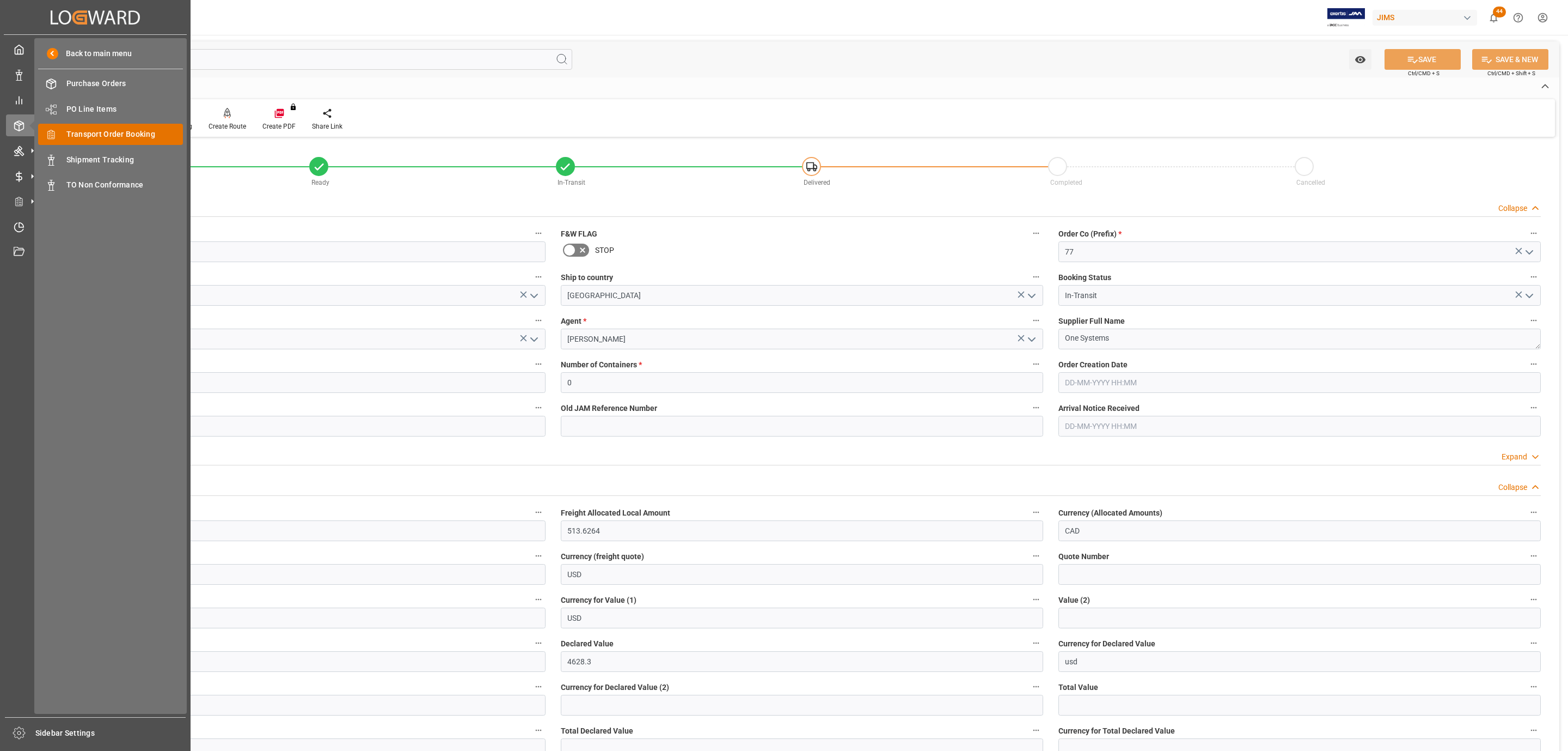
click at [121, 131] on span "Transport Order Booking" at bounding box center [125, 134] width 117 height 12
